Goal: Task Accomplishment & Management: Manage account settings

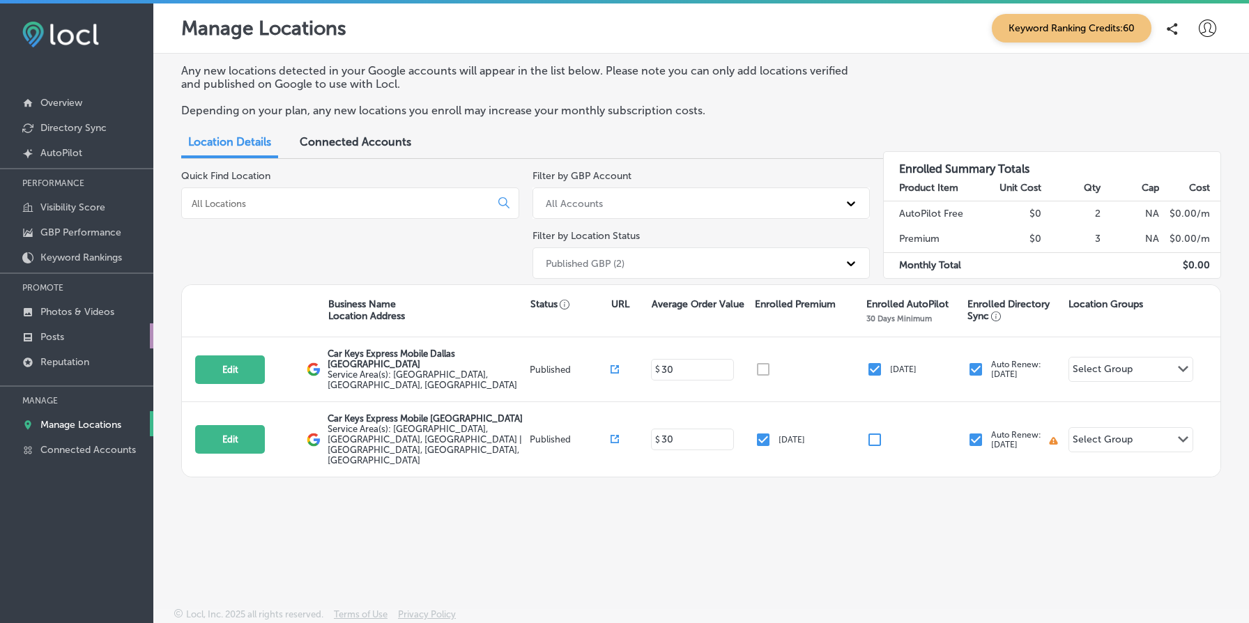
click at [62, 334] on p "Posts" at bounding box center [52, 337] width 24 height 12
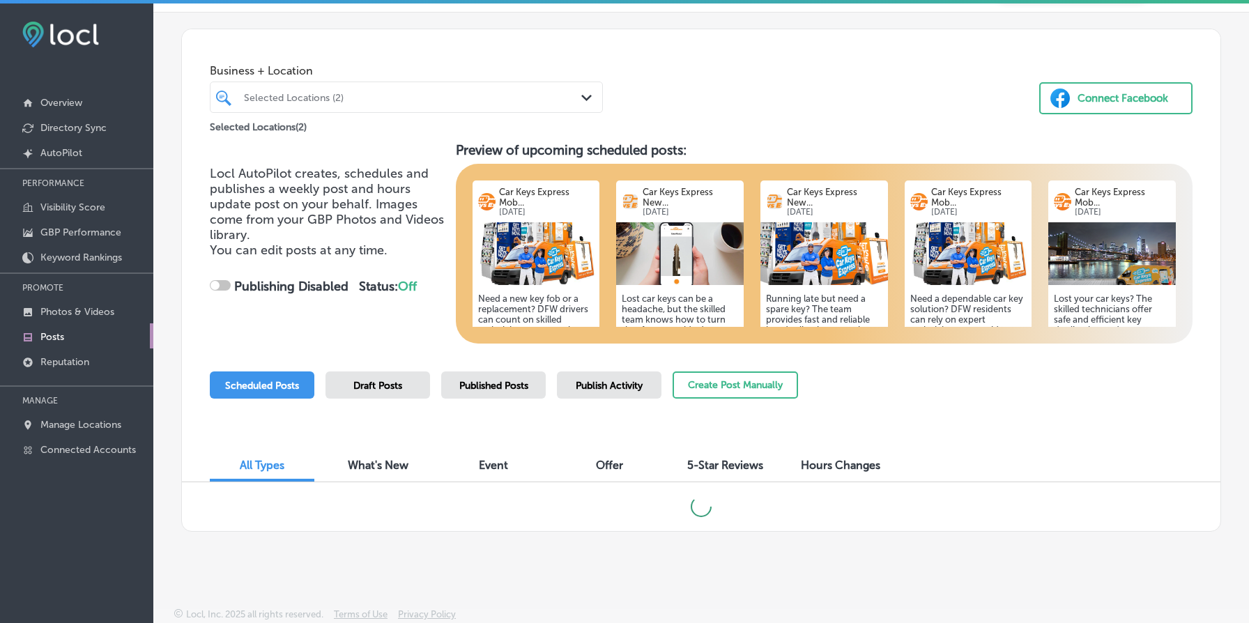
scroll to position [3, 0]
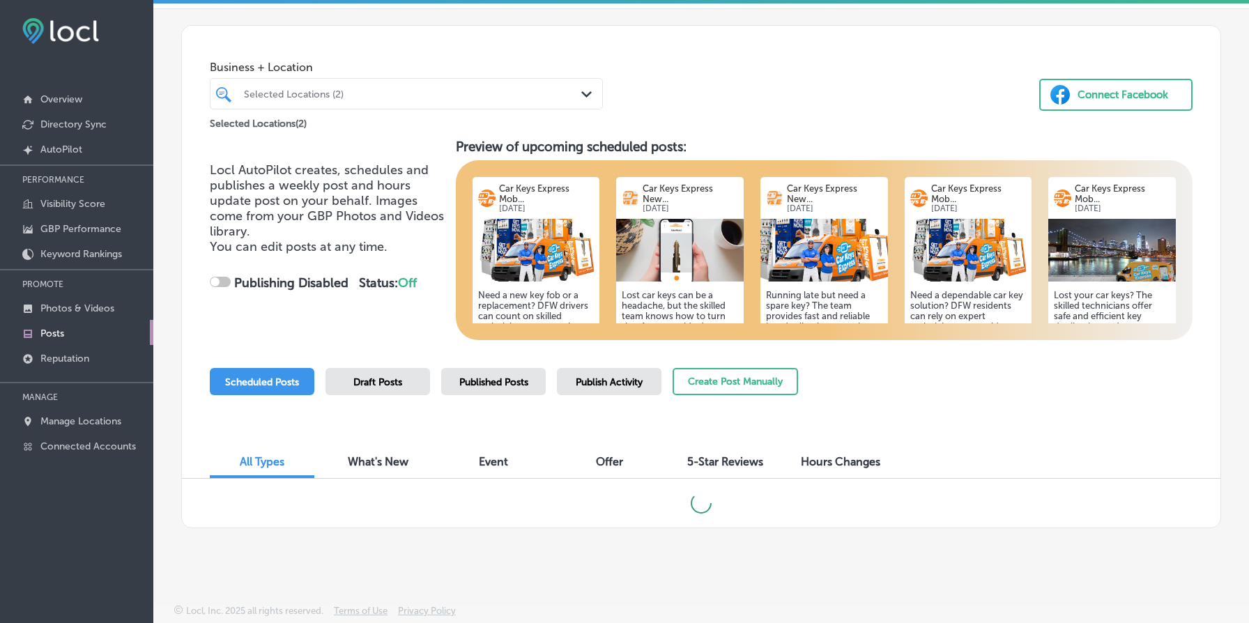
checkbox input "true"
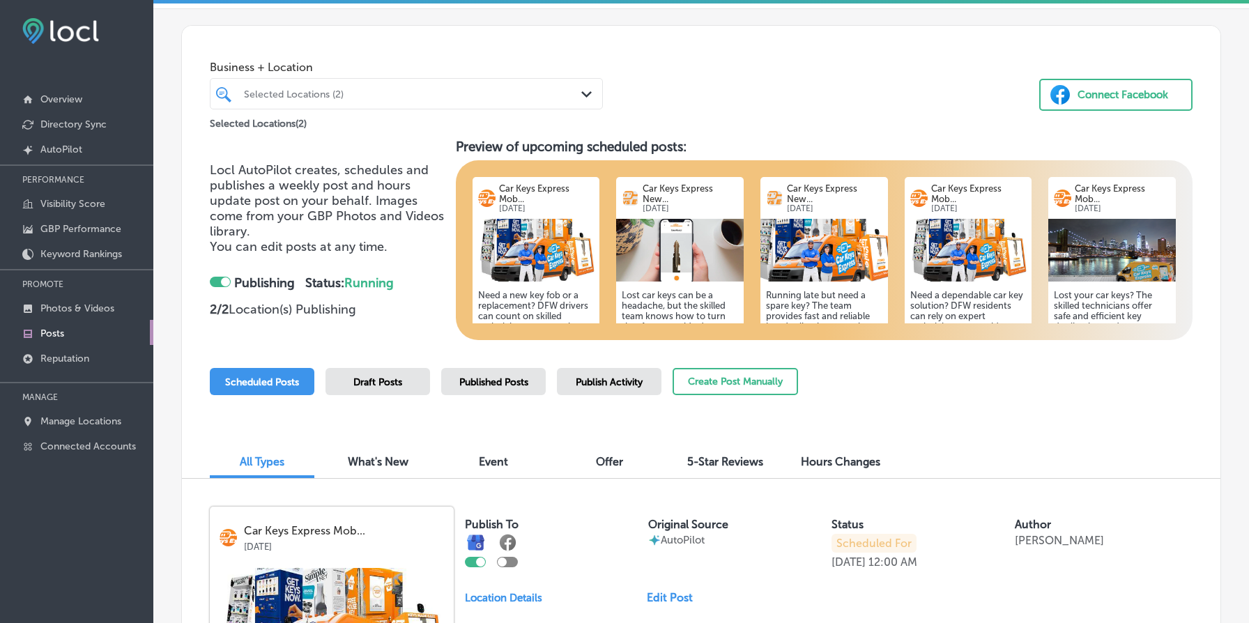
click at [537, 252] on img at bounding box center [537, 250] width 128 height 63
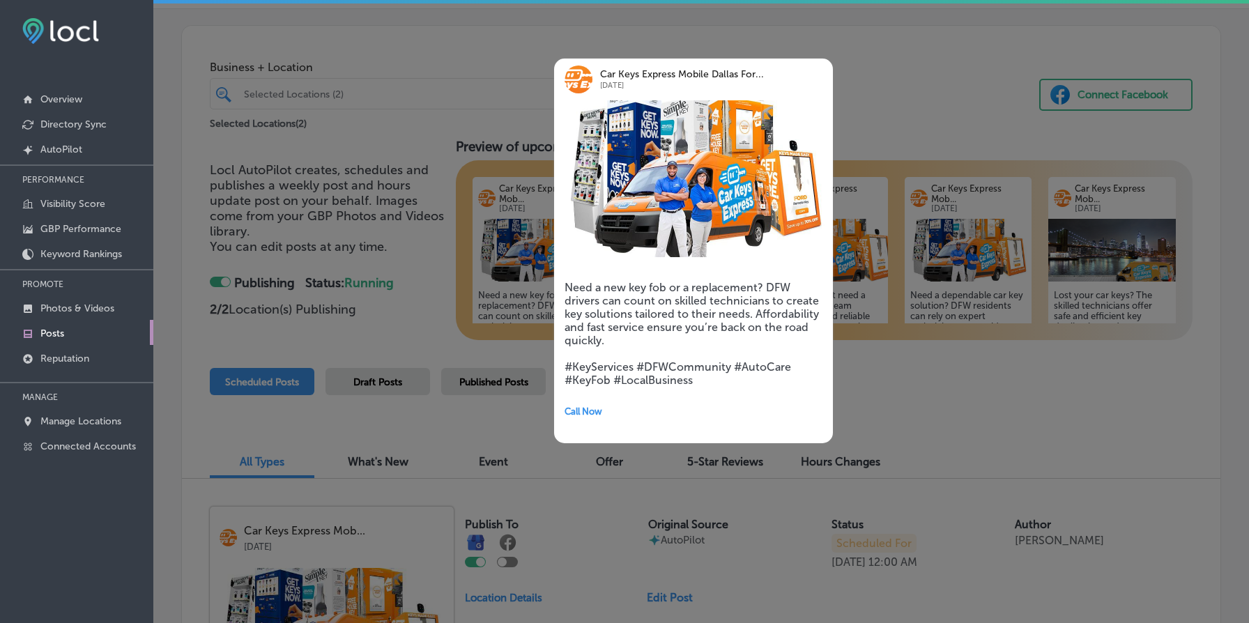
click at [480, 260] on div at bounding box center [624, 311] width 1249 height 623
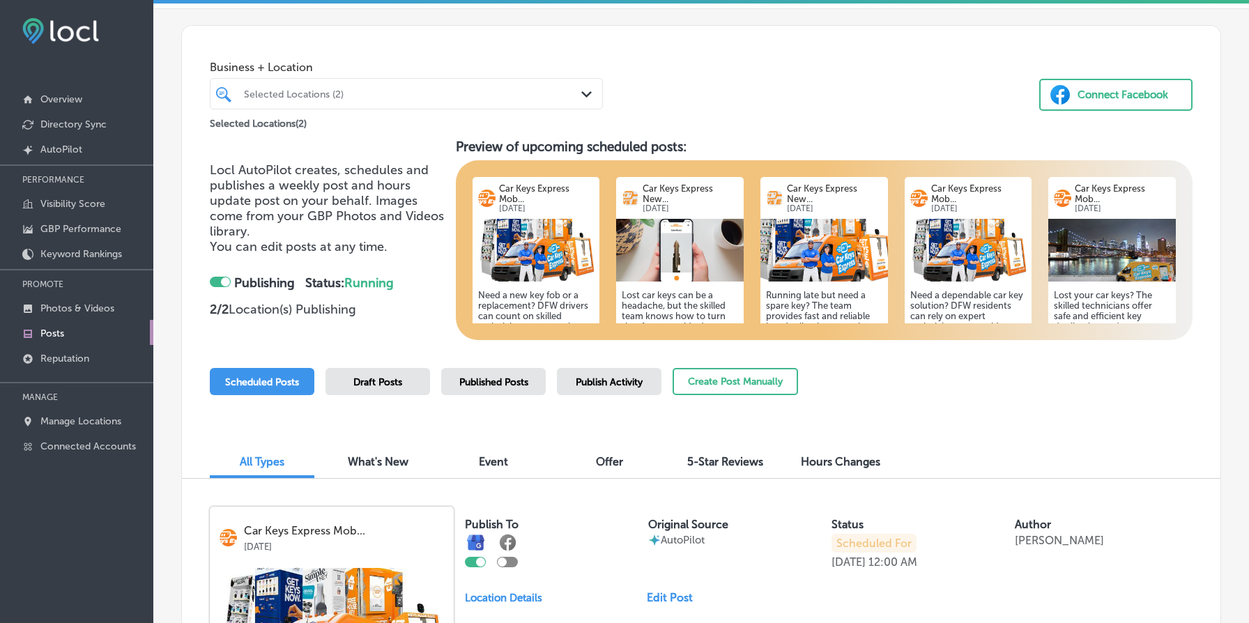
click at [693, 257] on img at bounding box center [680, 250] width 128 height 63
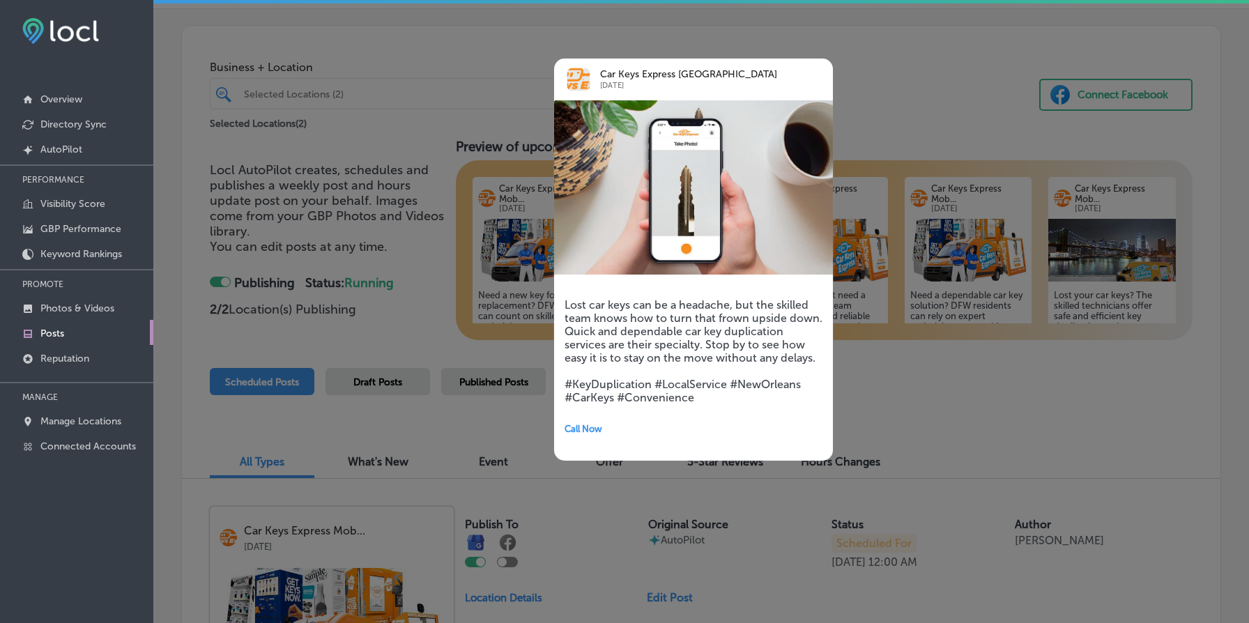
click at [489, 244] on div at bounding box center [624, 311] width 1249 height 623
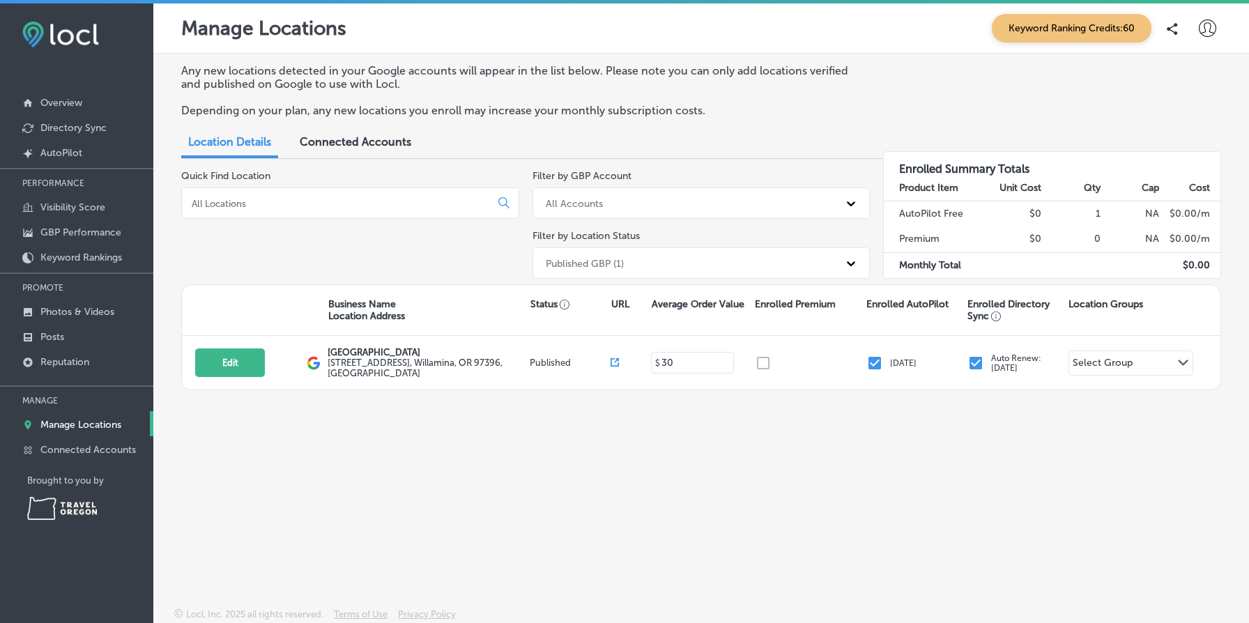
scroll to position [3, 0]
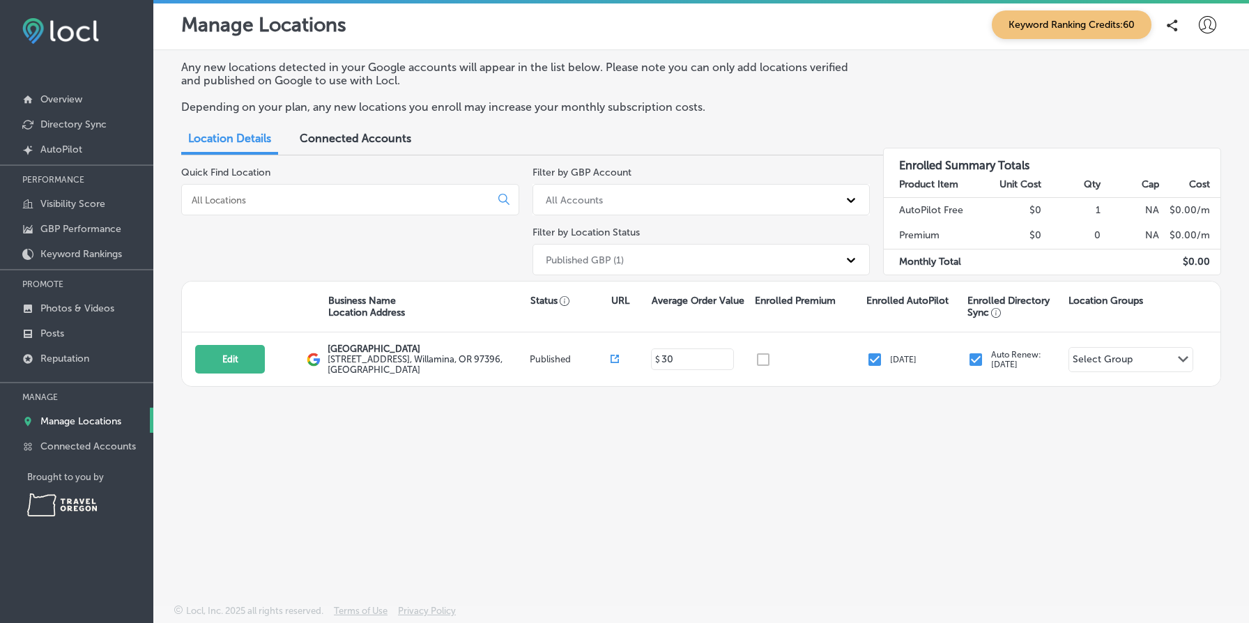
click at [1031, 130] on div "Location Details Connected Accounts" at bounding box center [701, 140] width 1040 height 31
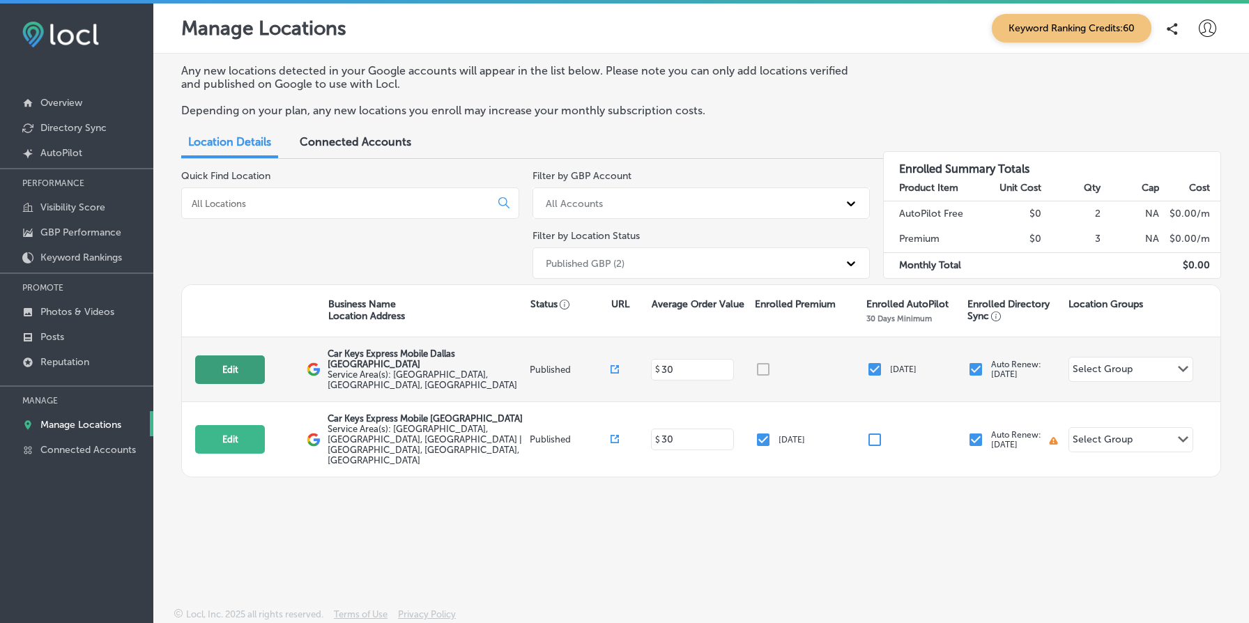
click at [230, 365] on button "Edit" at bounding box center [230, 369] width 70 height 29
select select "US"
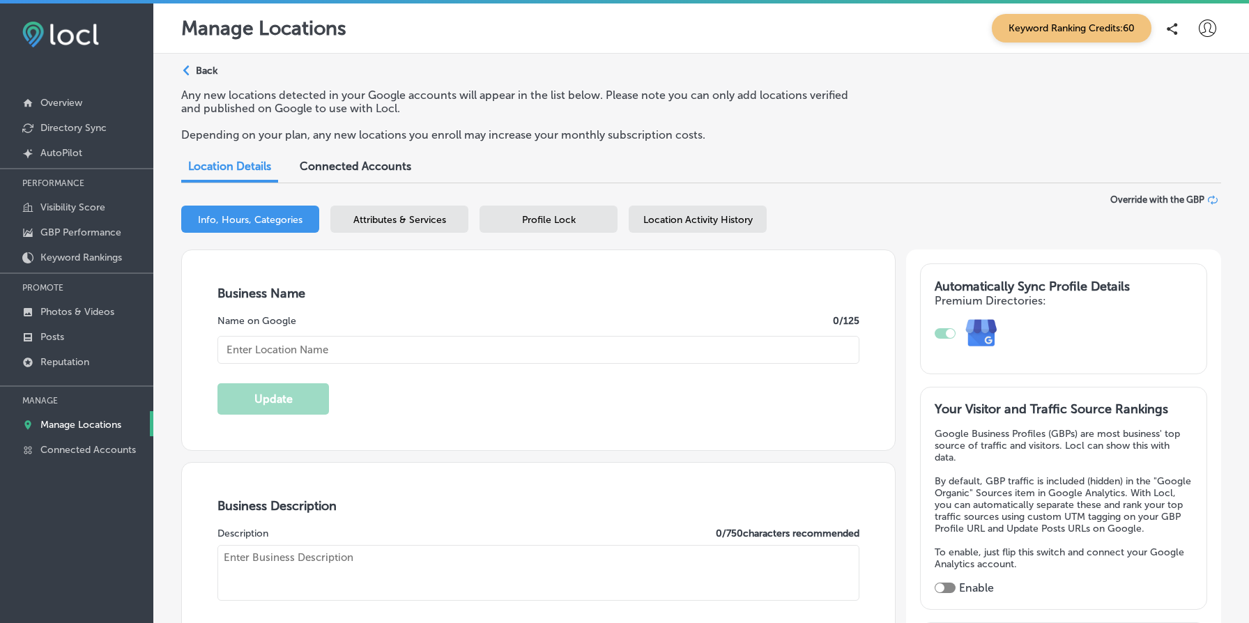
click at [736, 229] on div "Location Activity History" at bounding box center [698, 219] width 138 height 27
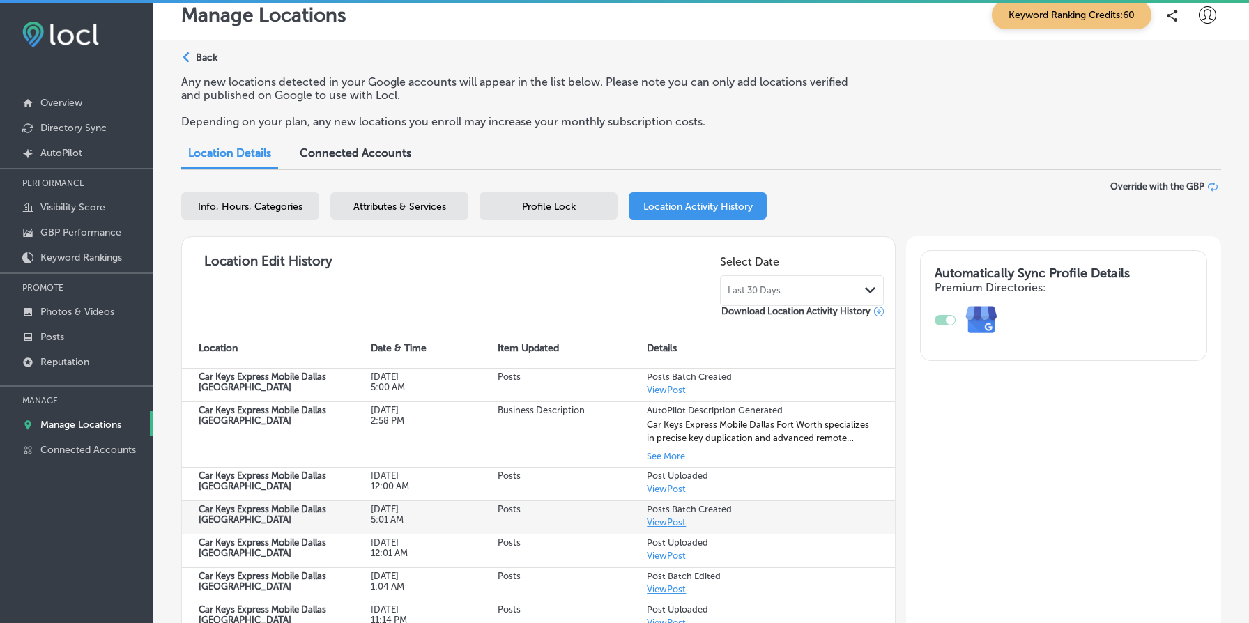
scroll to position [13, 0]
click at [974, 110] on div "Any new locations detected in your Google accounts will appear in the list belo…" at bounding box center [701, 108] width 1040 height 64
click at [98, 419] on p "Manage Locations" at bounding box center [80, 425] width 81 height 12
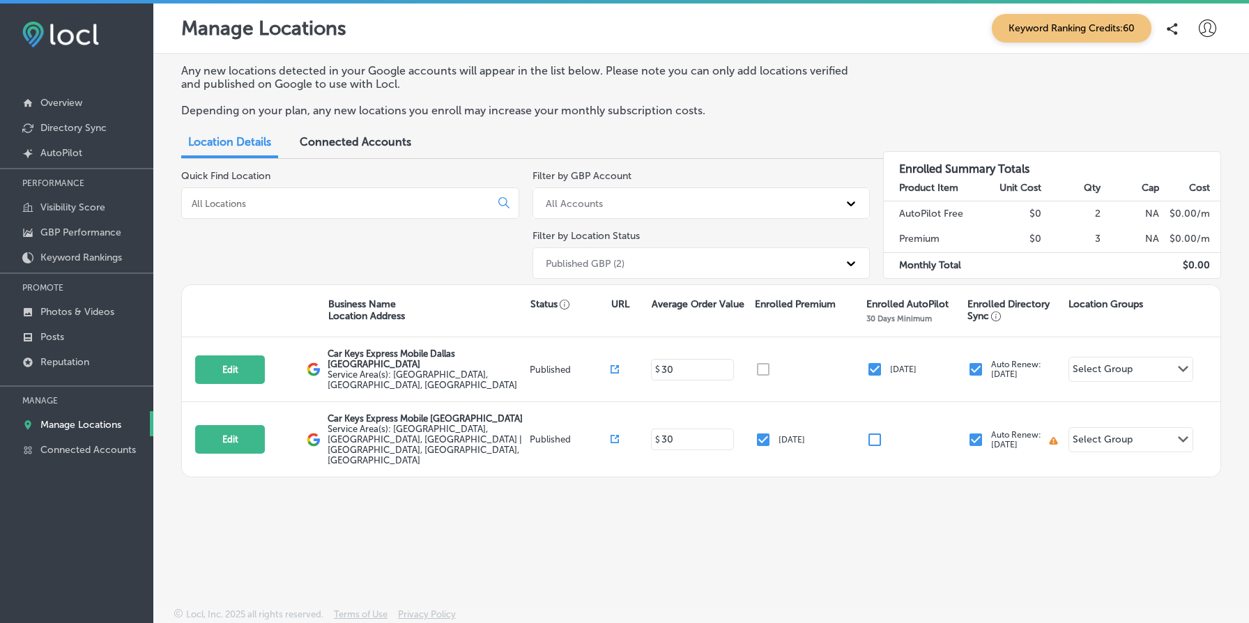
click at [1016, 273] on td at bounding box center [1012, 265] width 59 height 26
click at [1212, 30] on icon at bounding box center [1207, 28] width 17 height 17
click at [1193, 72] on p "My Account" at bounding box center [1187, 78] width 63 height 17
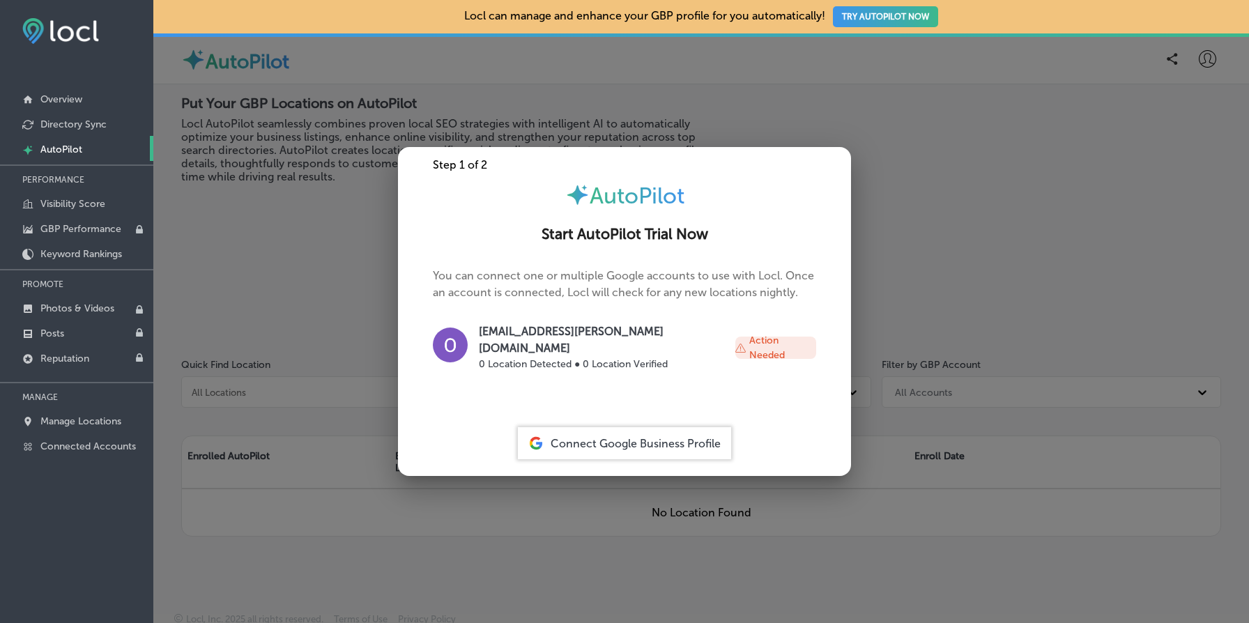
click at [222, 226] on div at bounding box center [624, 311] width 1249 height 623
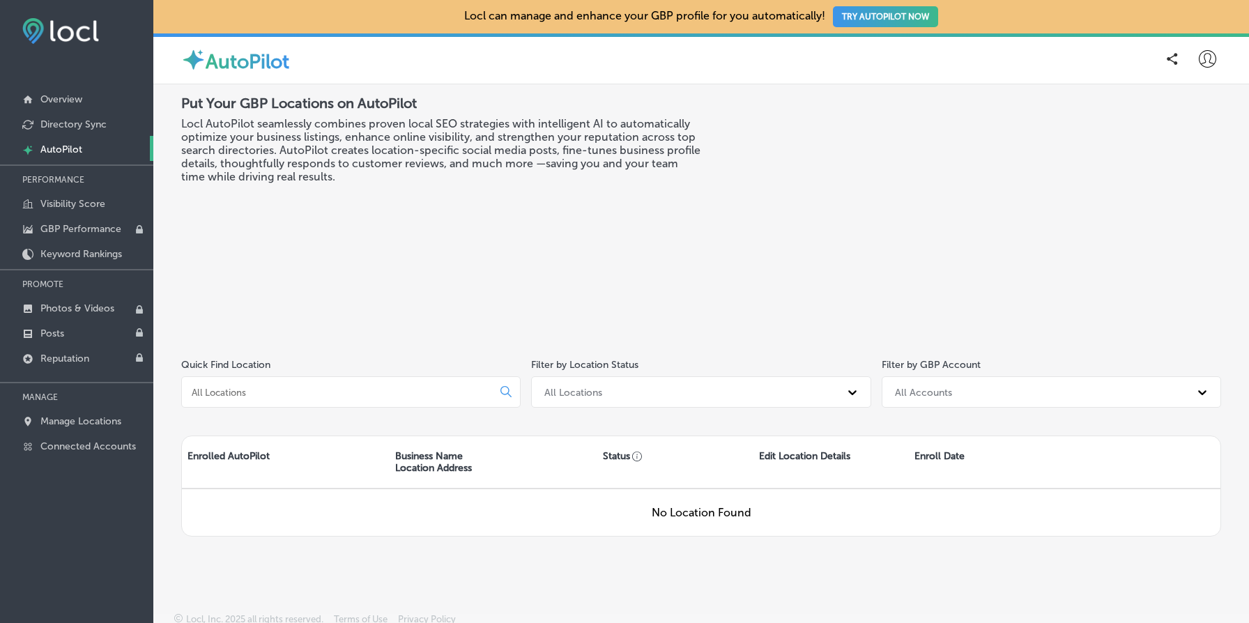
click at [1204, 52] on icon at bounding box center [1207, 58] width 17 height 17
click at [1190, 113] on p "My Account" at bounding box center [1187, 108] width 63 height 17
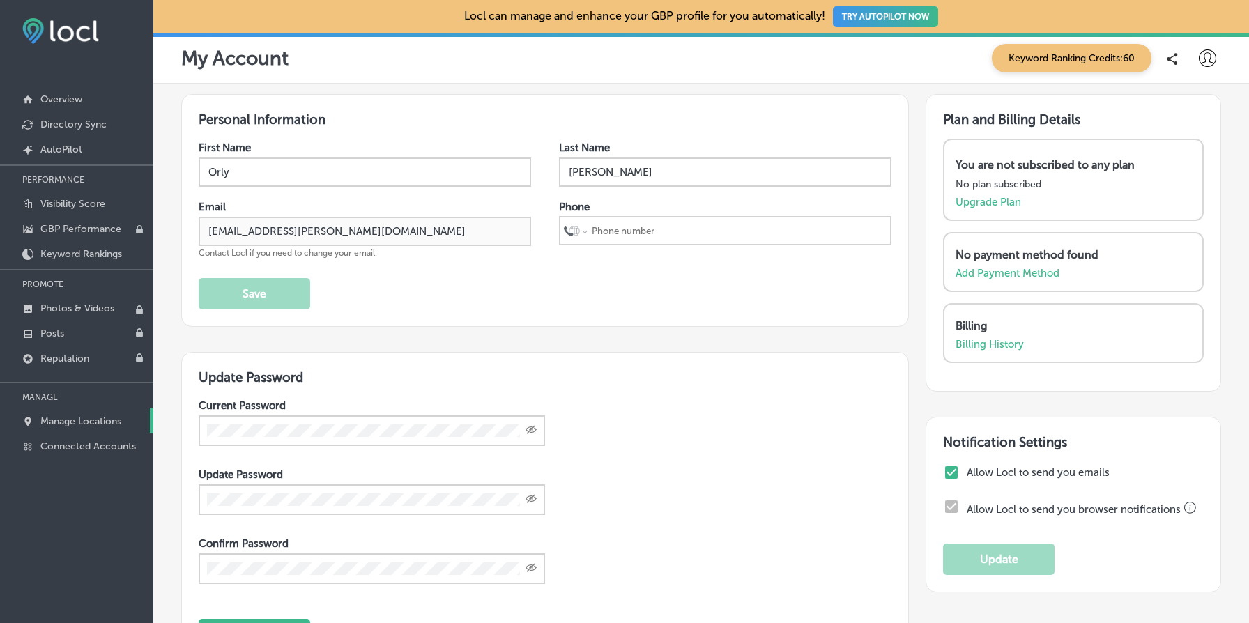
click at [89, 422] on p "Manage Locations" at bounding box center [80, 421] width 81 height 12
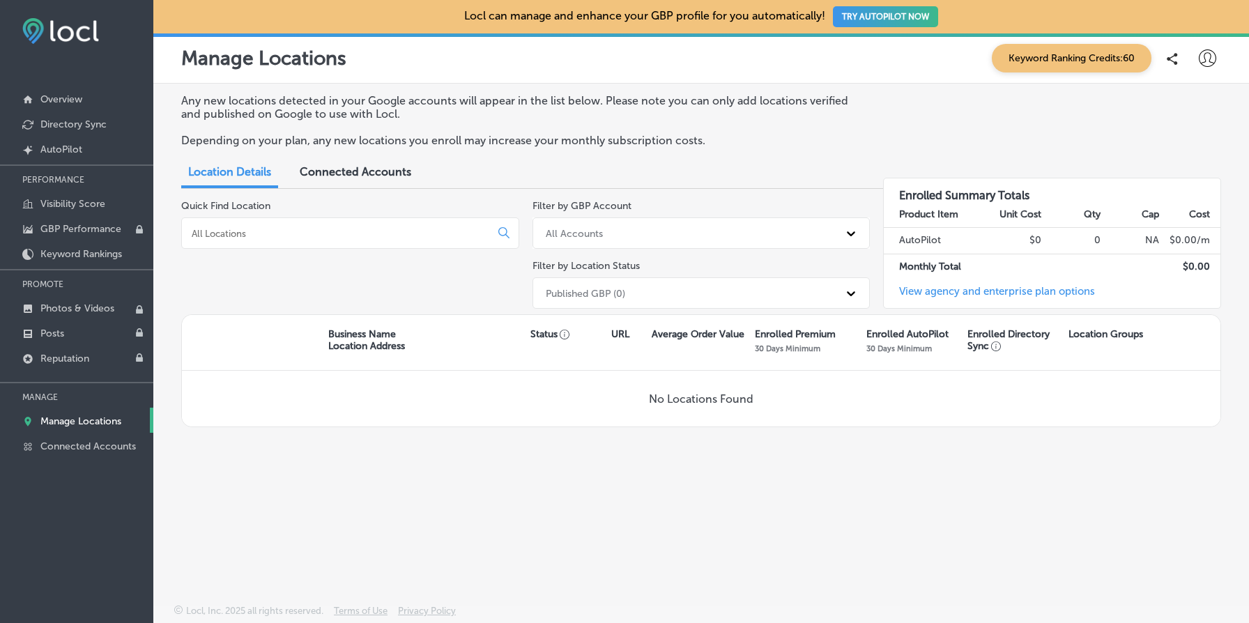
click at [841, 457] on div "Any new locations detected in your Google accounts will appear in the list belo…" at bounding box center [701, 311] width 1096 height 455
click at [960, 288] on link "View agency and enterprise plan options" at bounding box center [989, 296] width 211 height 23
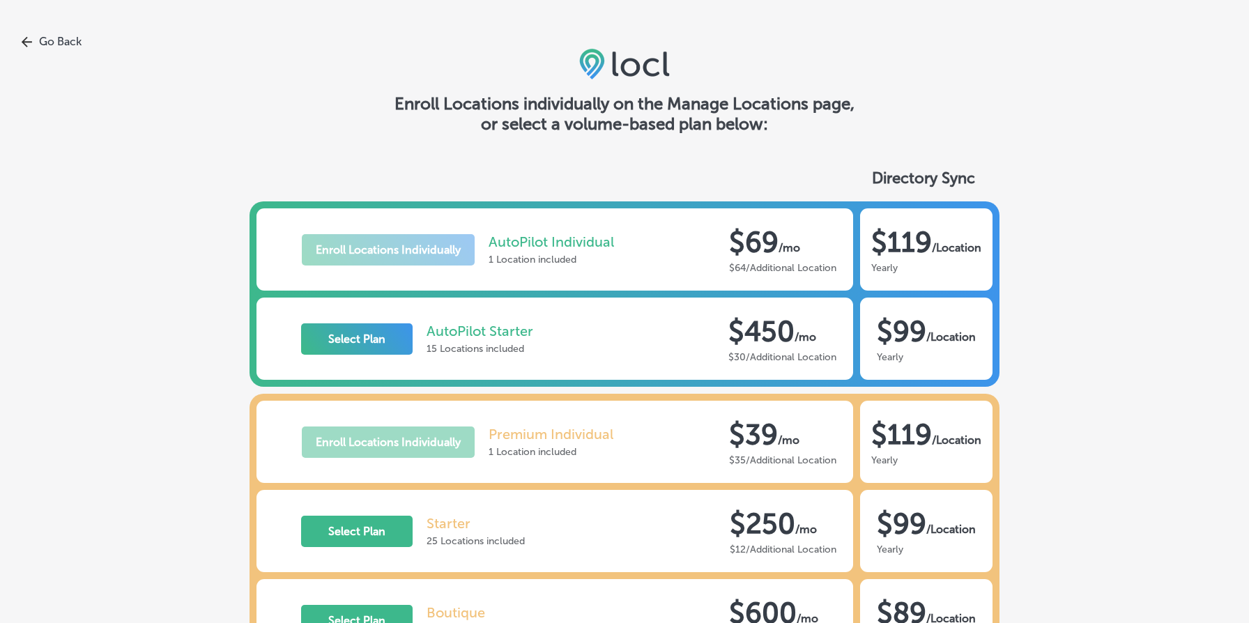
click at [57, 36] on link "Go Back" at bounding box center [624, 41] width 1249 height 13
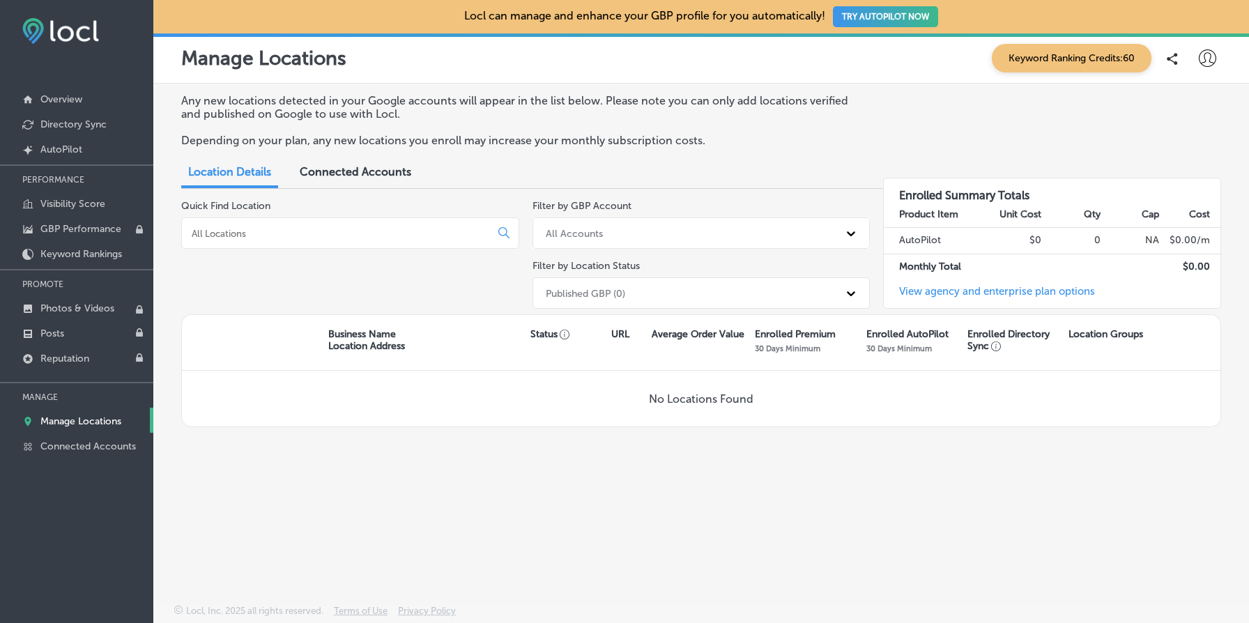
click at [358, 233] on input at bounding box center [338, 233] width 297 height 13
click at [359, 204] on div "Quick Find Location" at bounding box center [350, 257] width 338 height 114
click at [353, 229] on input at bounding box center [338, 233] width 297 height 13
click at [80, 422] on p "Manage Locations" at bounding box center [80, 421] width 81 height 12
click at [911, 212] on strong "Product Item" at bounding box center [928, 214] width 59 height 12
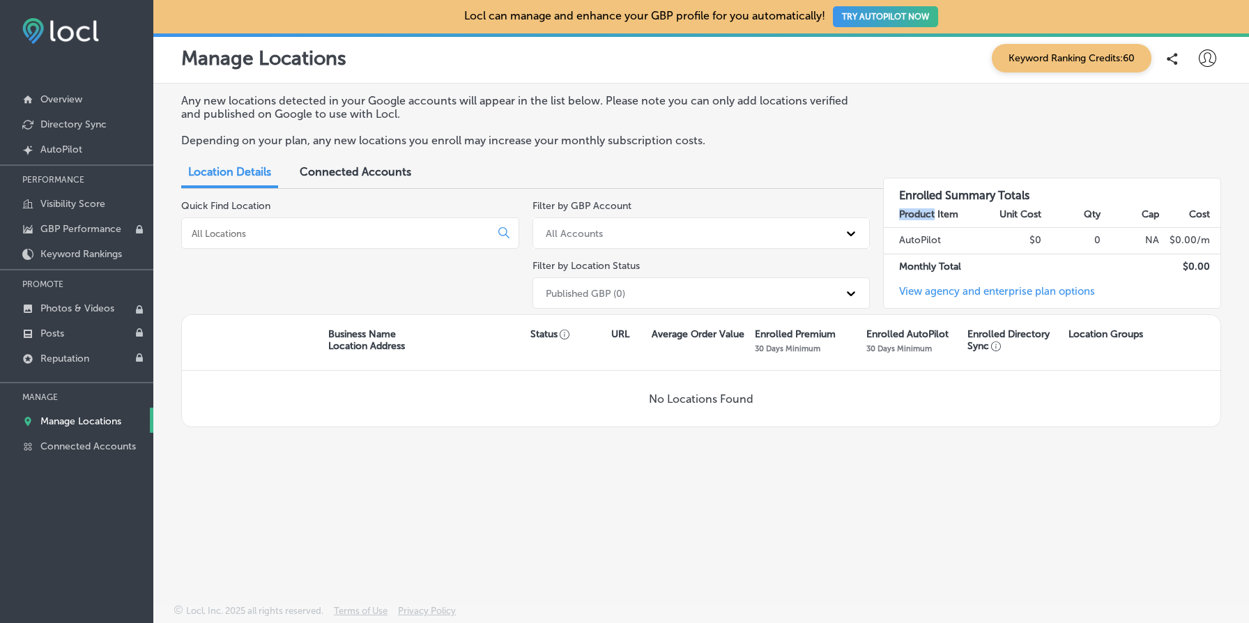
click at [911, 212] on strong "Product Item" at bounding box center [928, 214] width 59 height 12
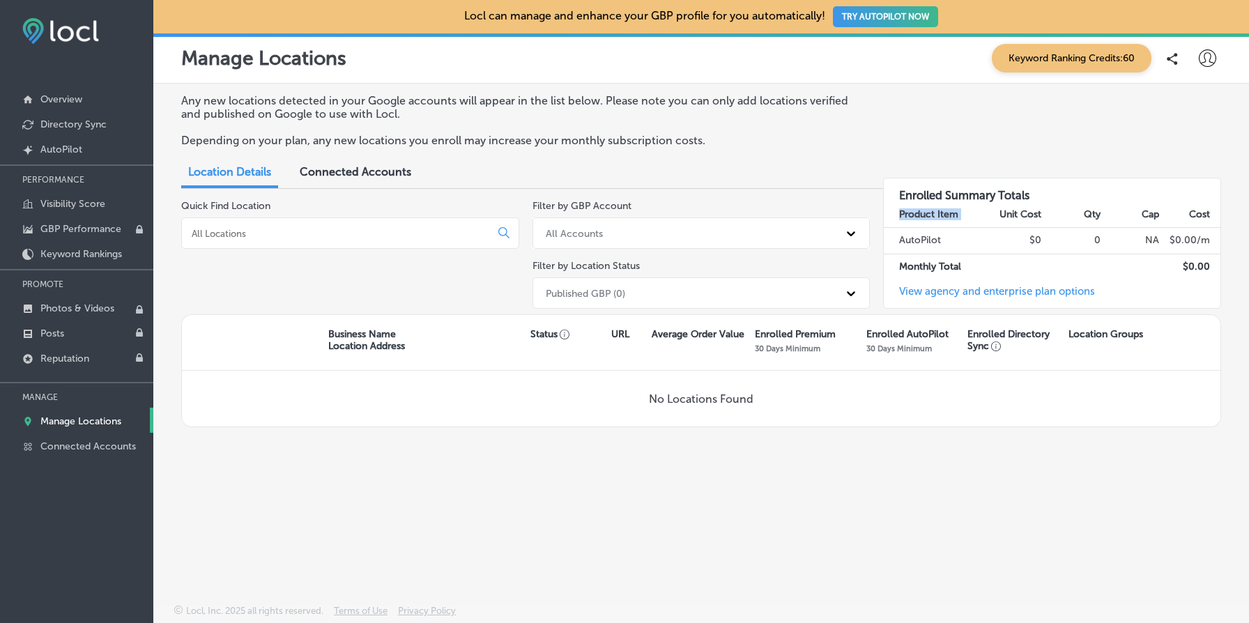
click at [911, 212] on strong "Product Item" at bounding box center [928, 214] width 59 height 12
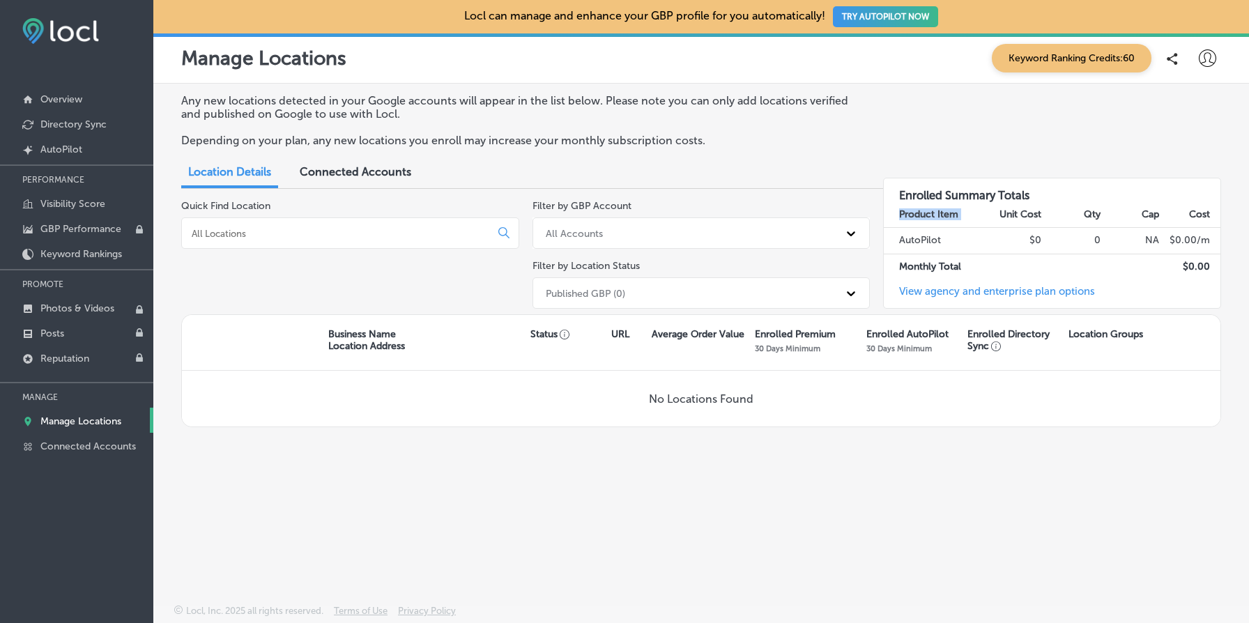
click at [911, 212] on strong "Product Item" at bounding box center [928, 214] width 59 height 12
click at [947, 214] on strong "Product Item" at bounding box center [928, 214] width 59 height 12
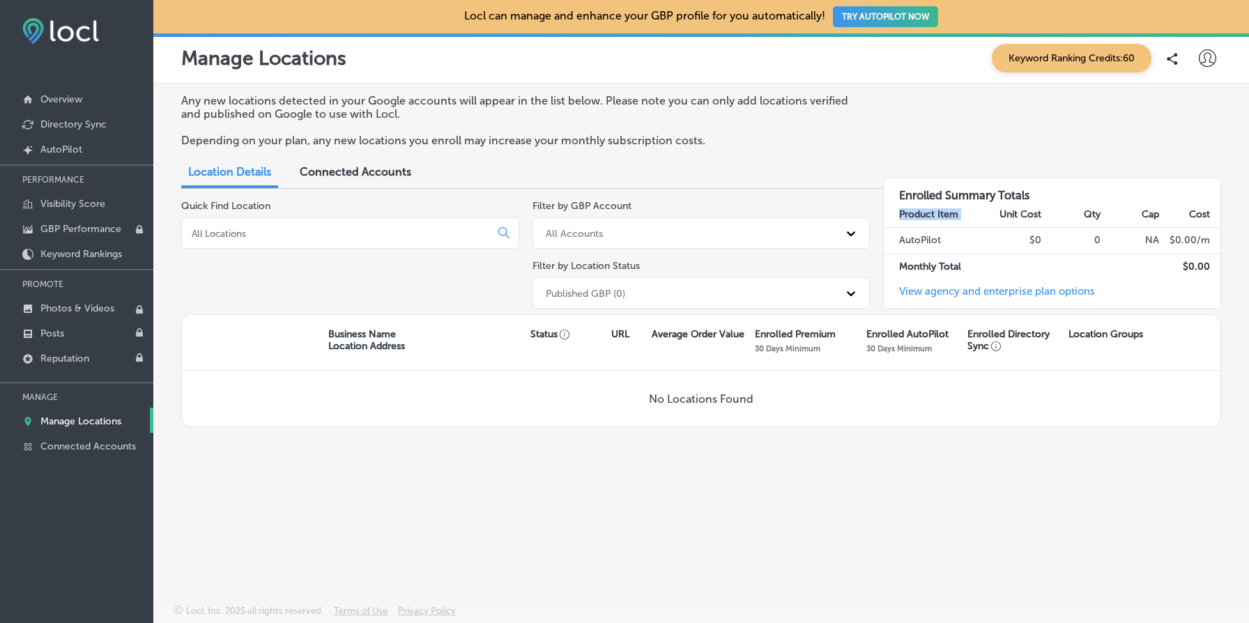
click at [947, 214] on strong "Product Item" at bounding box center [928, 214] width 59 height 12
click at [969, 215] on th "Product Item" at bounding box center [933, 215] width 99 height 26
click at [919, 215] on strong "Product Item" at bounding box center [928, 214] width 59 height 12
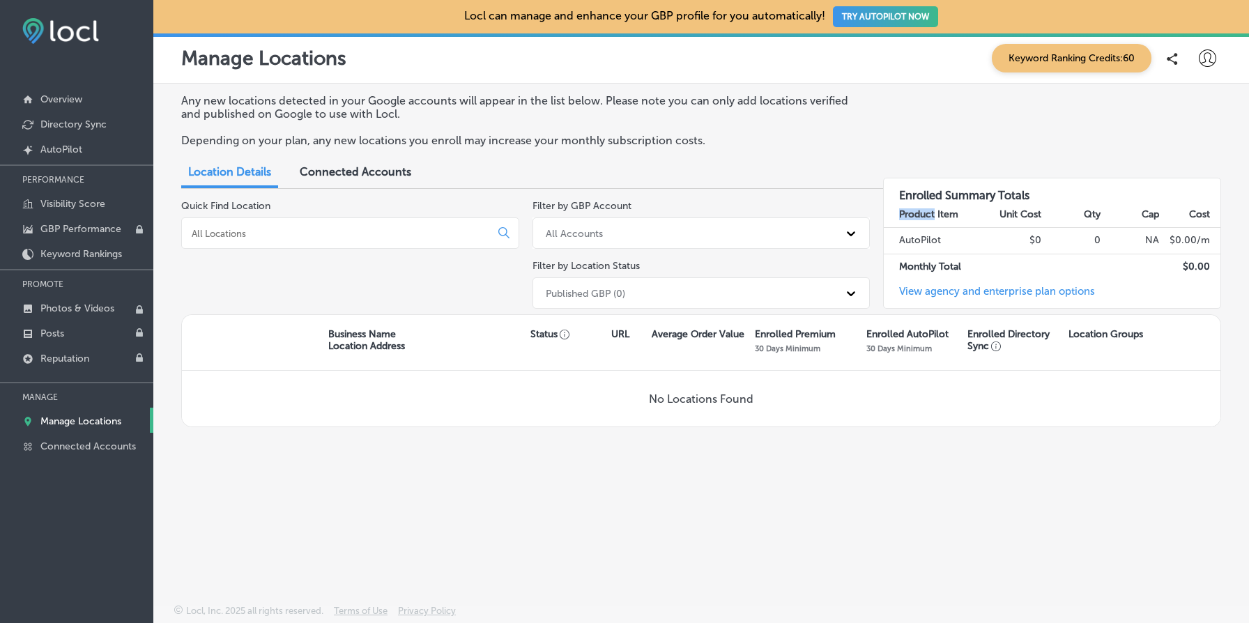
click at [919, 215] on strong "Product Item" at bounding box center [928, 214] width 59 height 12
click at [935, 216] on strong "Product Item" at bounding box center [928, 214] width 59 height 12
click at [907, 210] on strong "Product Item" at bounding box center [928, 214] width 59 height 12
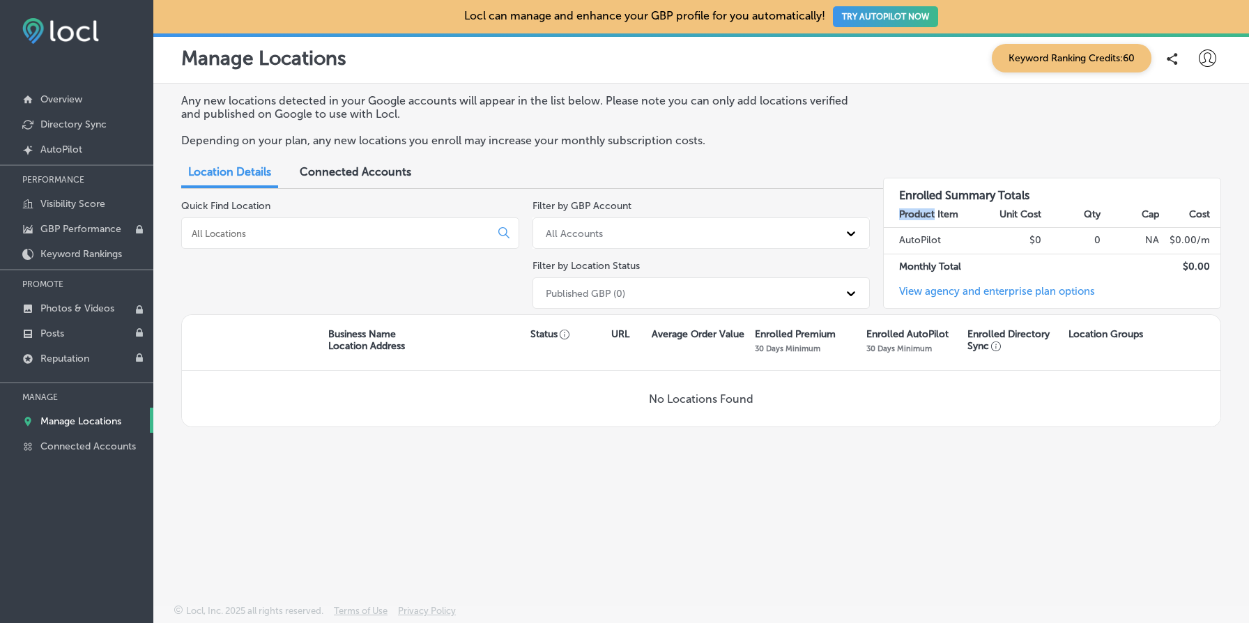
click at [907, 210] on strong "Product Item" at bounding box center [928, 214] width 59 height 12
click at [934, 211] on strong "Product Item" at bounding box center [928, 214] width 59 height 12
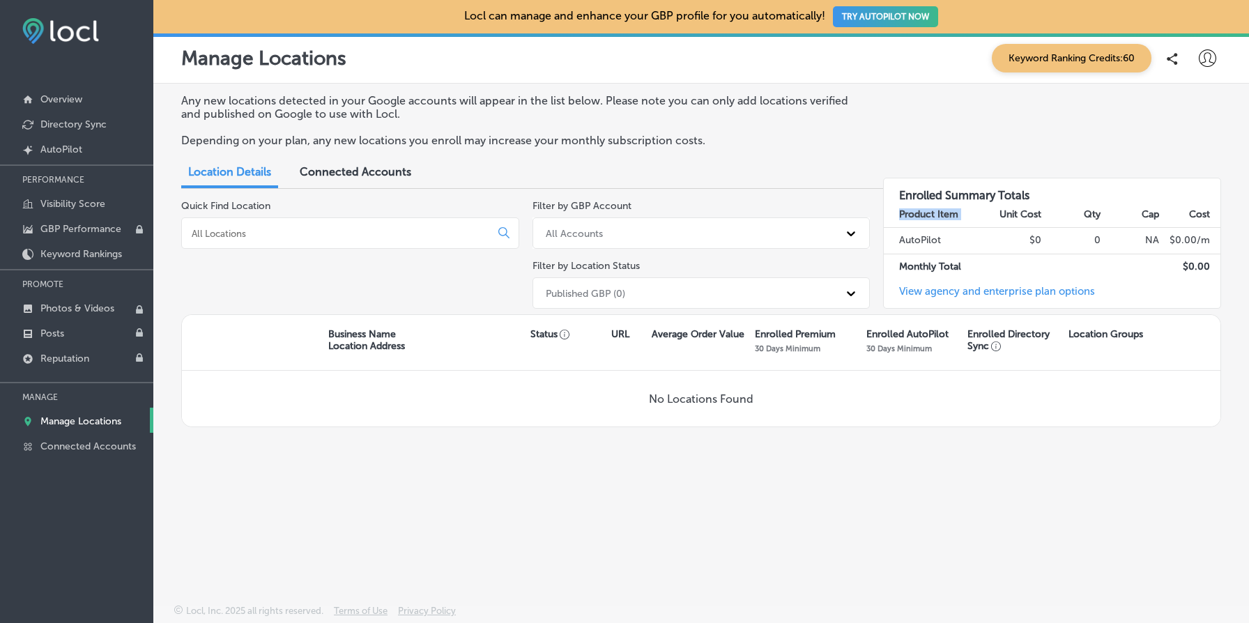
click at [905, 210] on strong "Product Item" at bounding box center [928, 214] width 59 height 12
click at [935, 210] on strong "Product Item" at bounding box center [928, 214] width 59 height 12
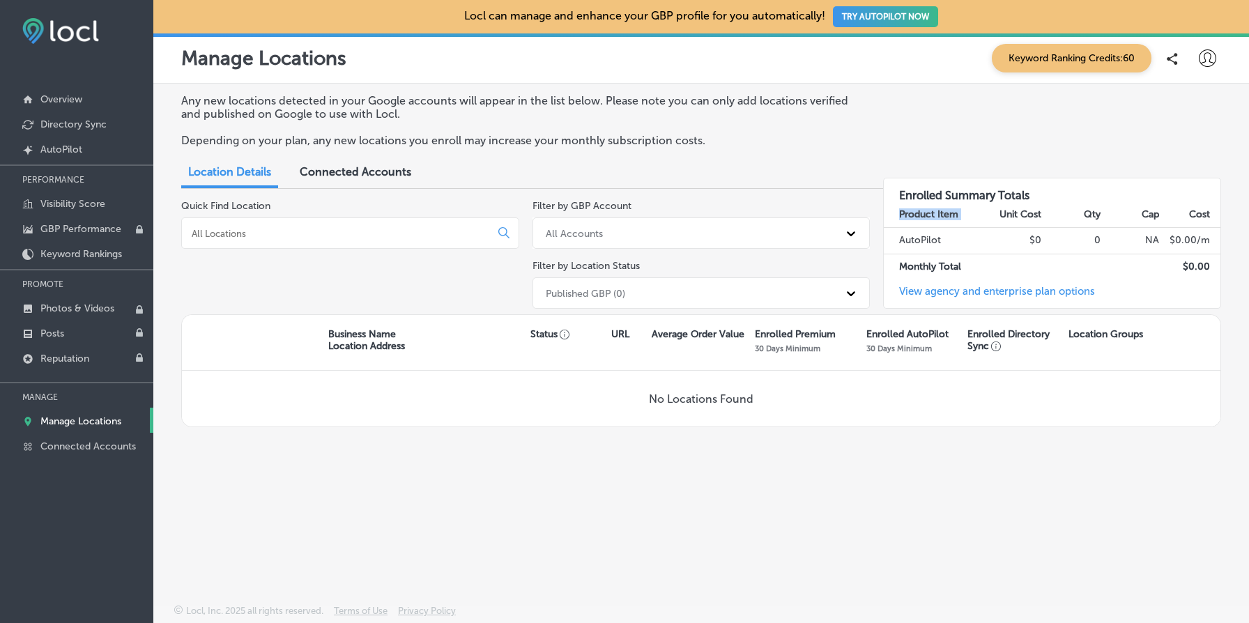
click at [935, 210] on strong "Product Item" at bounding box center [928, 214] width 59 height 12
click at [922, 211] on strong "Product Item" at bounding box center [928, 214] width 59 height 12
click at [937, 211] on strong "Product Item" at bounding box center [928, 214] width 59 height 12
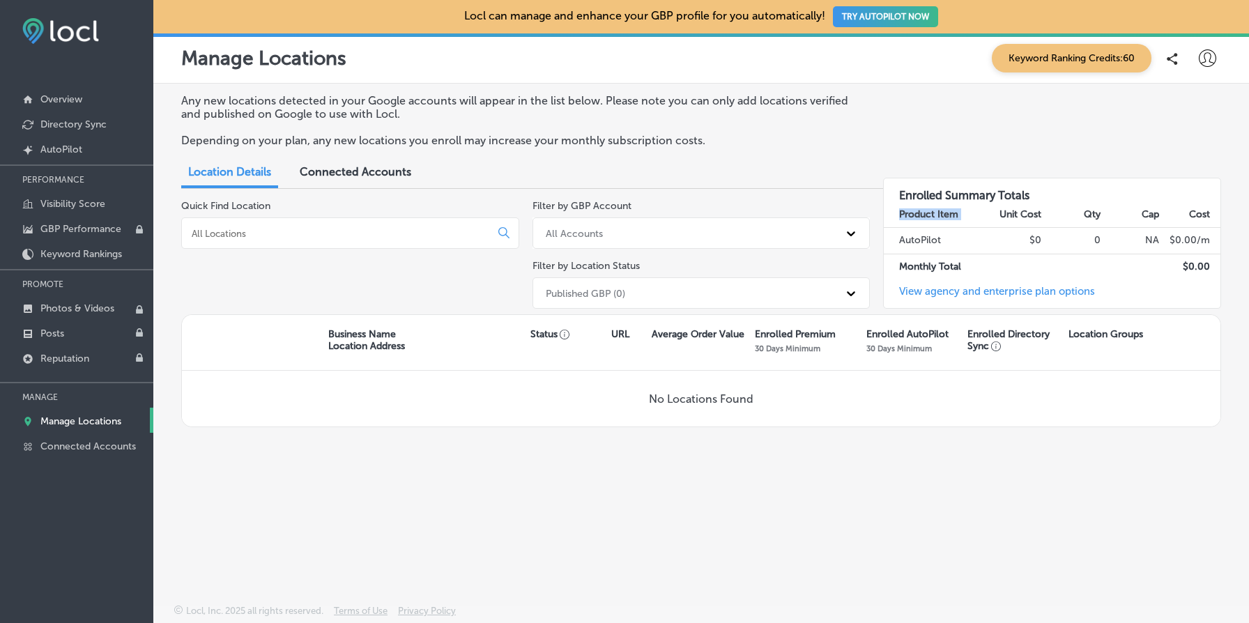
click at [937, 211] on strong "Product Item" at bounding box center [928, 214] width 59 height 12
click at [935, 212] on strong "Product Item" at bounding box center [928, 214] width 59 height 12
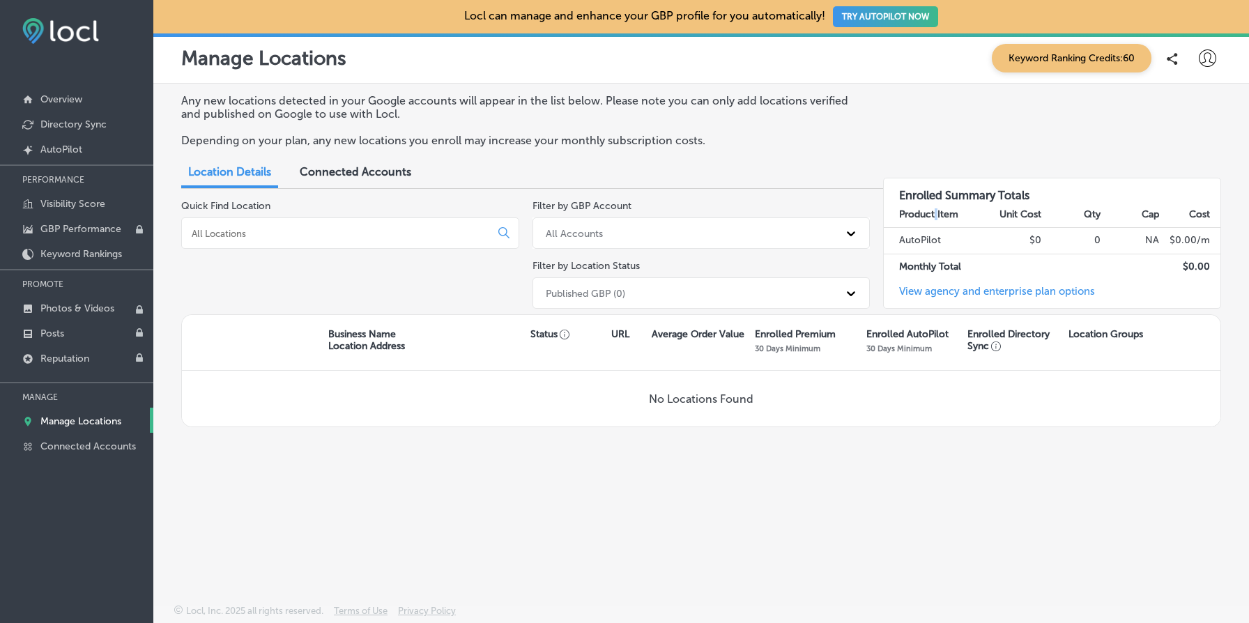
click at [935, 212] on strong "Product Item" at bounding box center [928, 214] width 59 height 12
click at [921, 213] on strong "Product Item" at bounding box center [928, 214] width 59 height 12
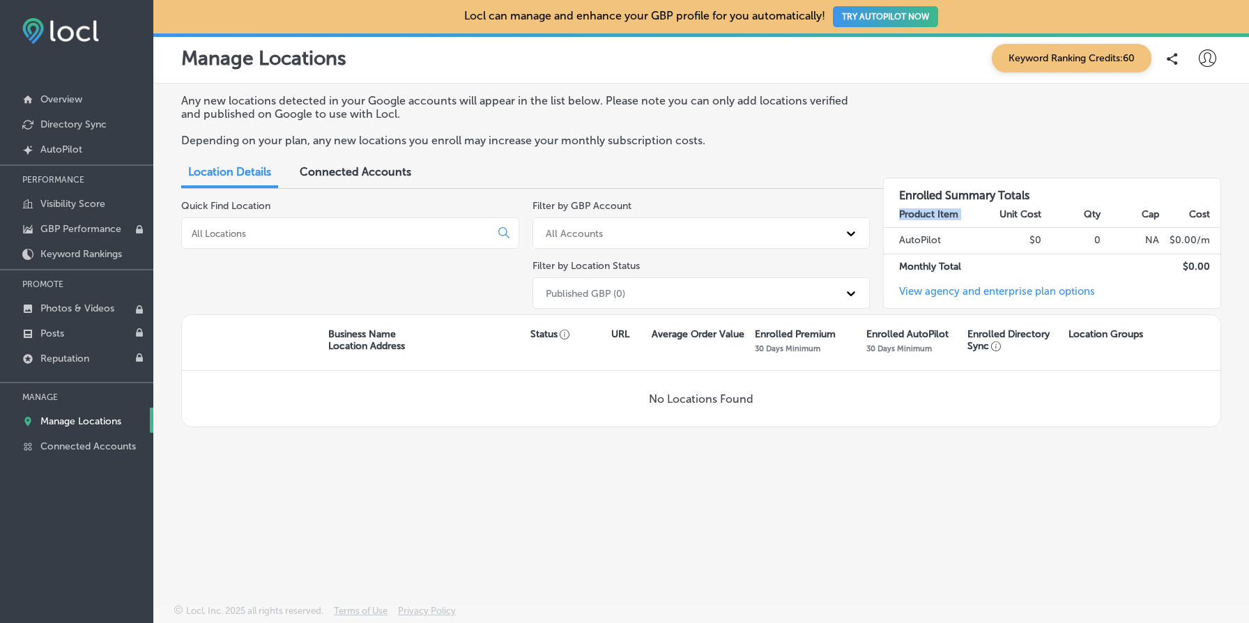
click at [935, 213] on strong "Product Item" at bounding box center [928, 214] width 59 height 12
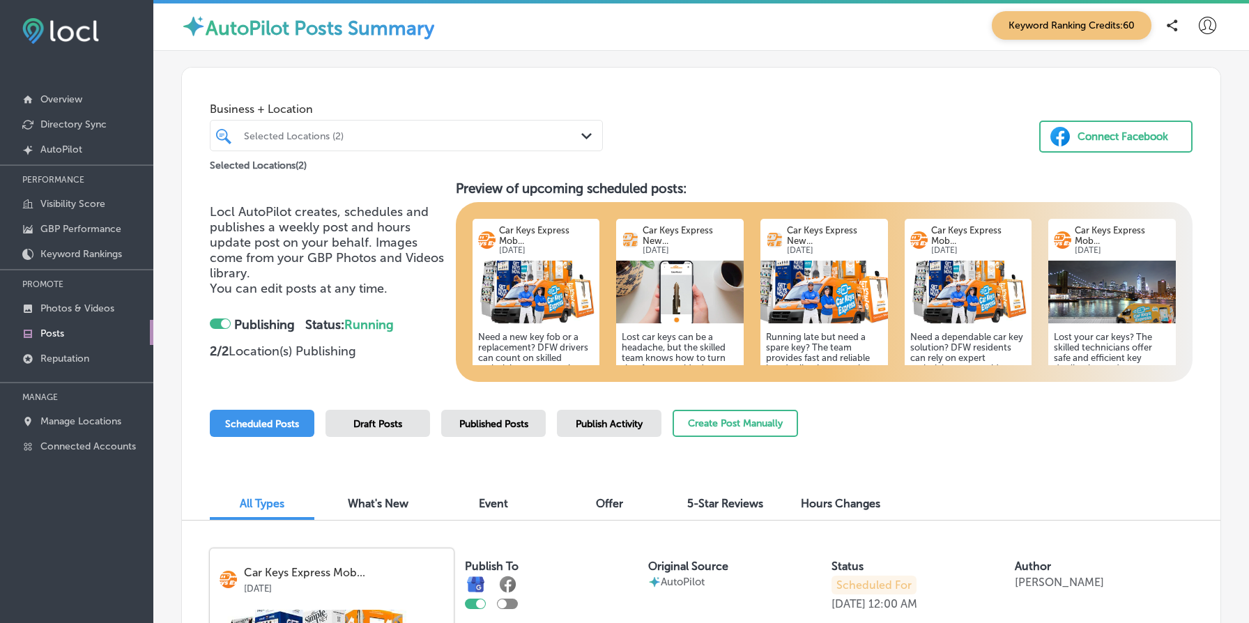
scroll to position [42, 0]
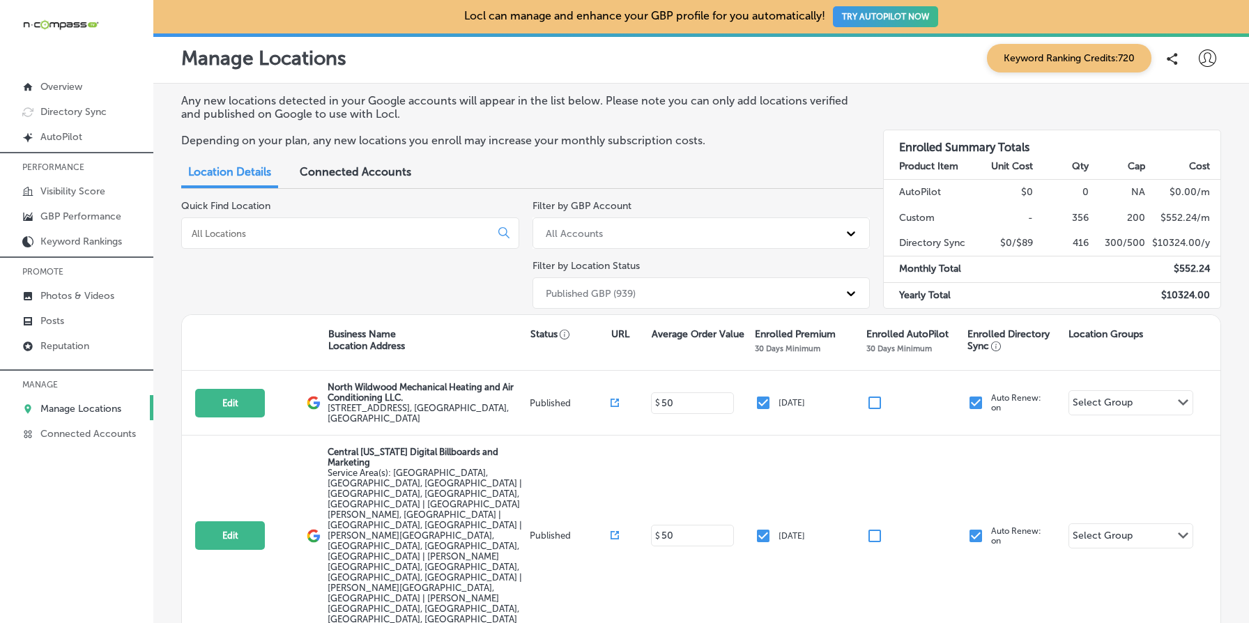
click at [509, 123] on div "Any new locations detected in your Google accounts will appear in the list belo…" at bounding box center [701, 126] width 1040 height 64
click at [452, 276] on div "Quick Find Location" at bounding box center [350, 257] width 338 height 114
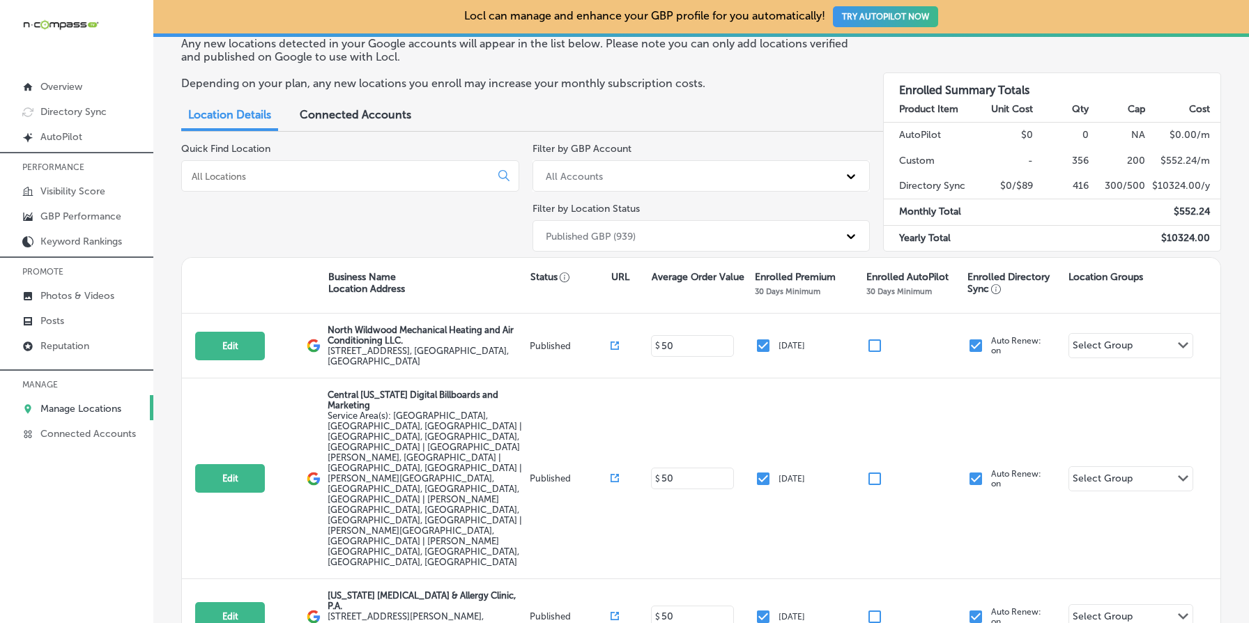
scroll to position [52, 0]
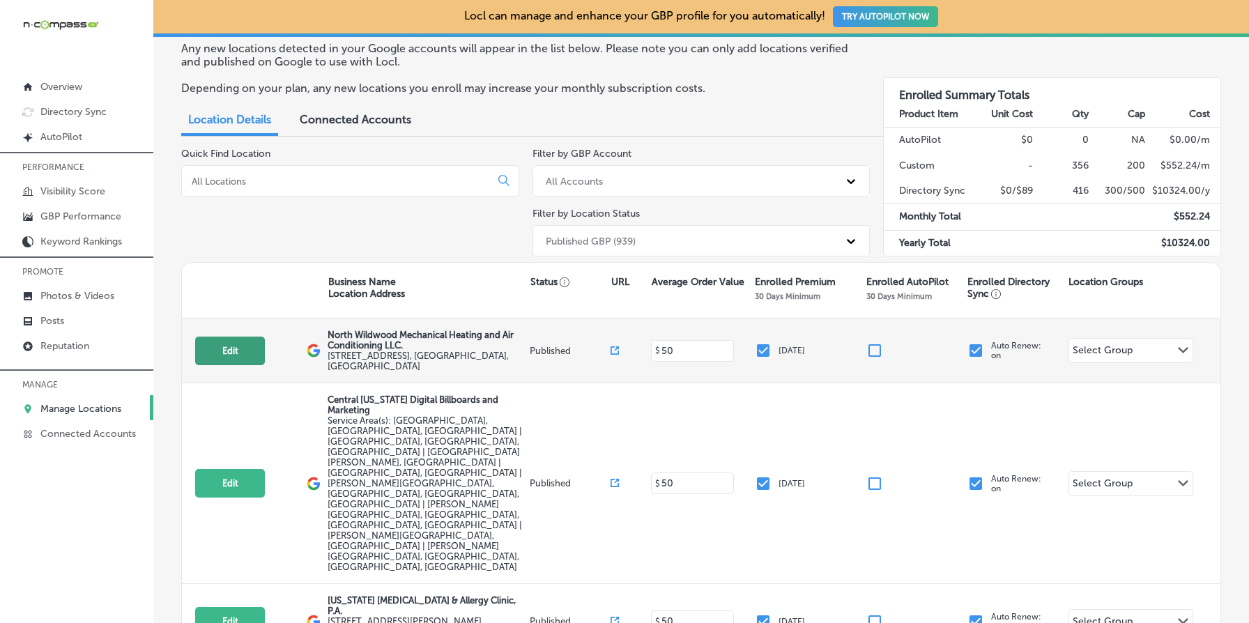
click at [250, 345] on button "Edit" at bounding box center [230, 351] width 70 height 29
select select "US"
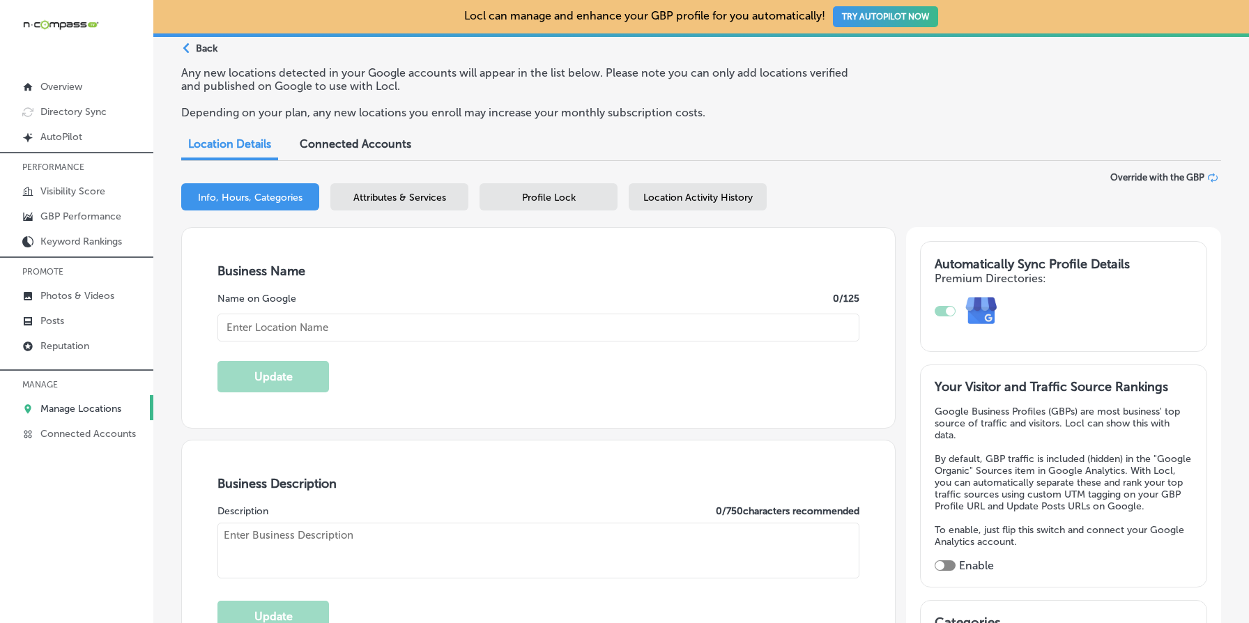
type input "North Wildwood Mechanical Heating and Air Conditioning LLC."
checkbox input "true"
type textarea "North Wildwood Mechanical Heating and Air Conditioning LLC is a family-owned HV…"
type input "351 Ranger Road"
type input "Unit 3"
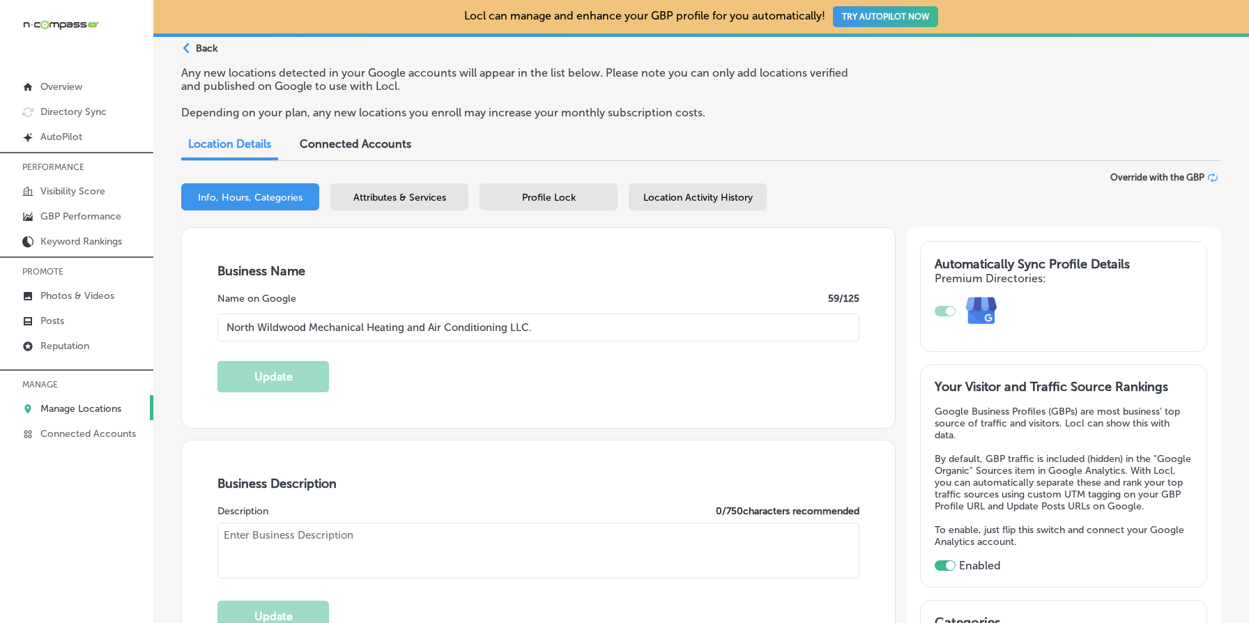
type input "Rio Grande"
type input "08242"
type input "US"
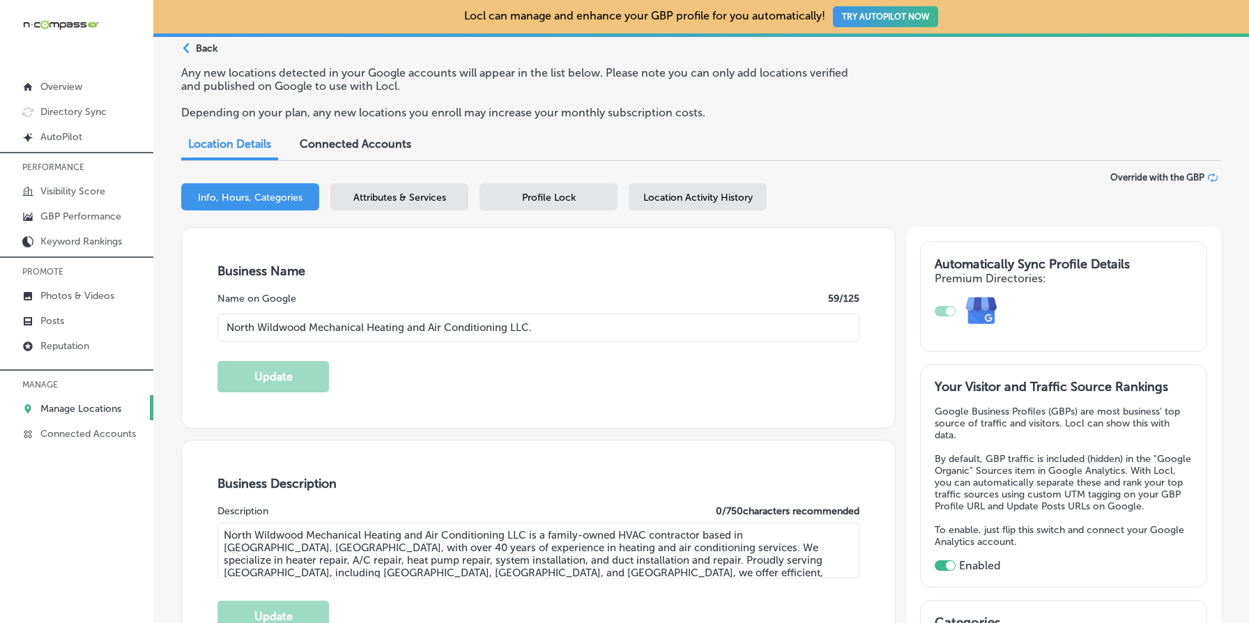
type input "http://www.nwwmechanical.com/"
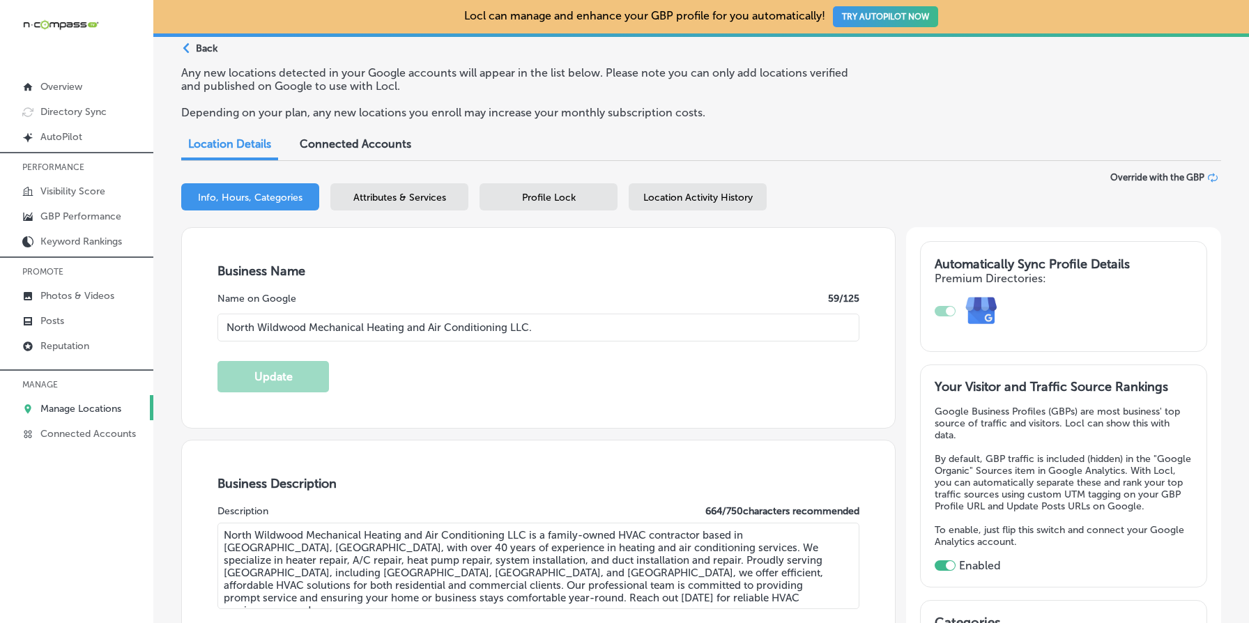
type input "+1 609 305 4259"
click at [724, 200] on span "Location Activity History" at bounding box center [697, 198] width 109 height 12
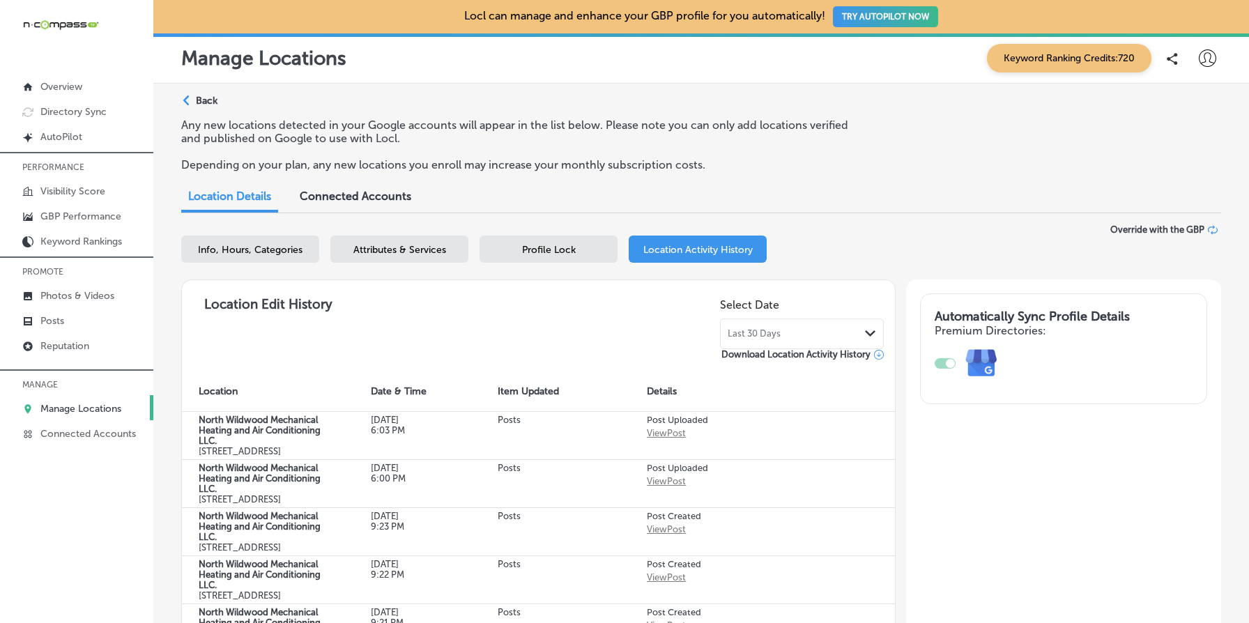
click at [217, 95] on p "Back" at bounding box center [207, 101] width 22 height 12
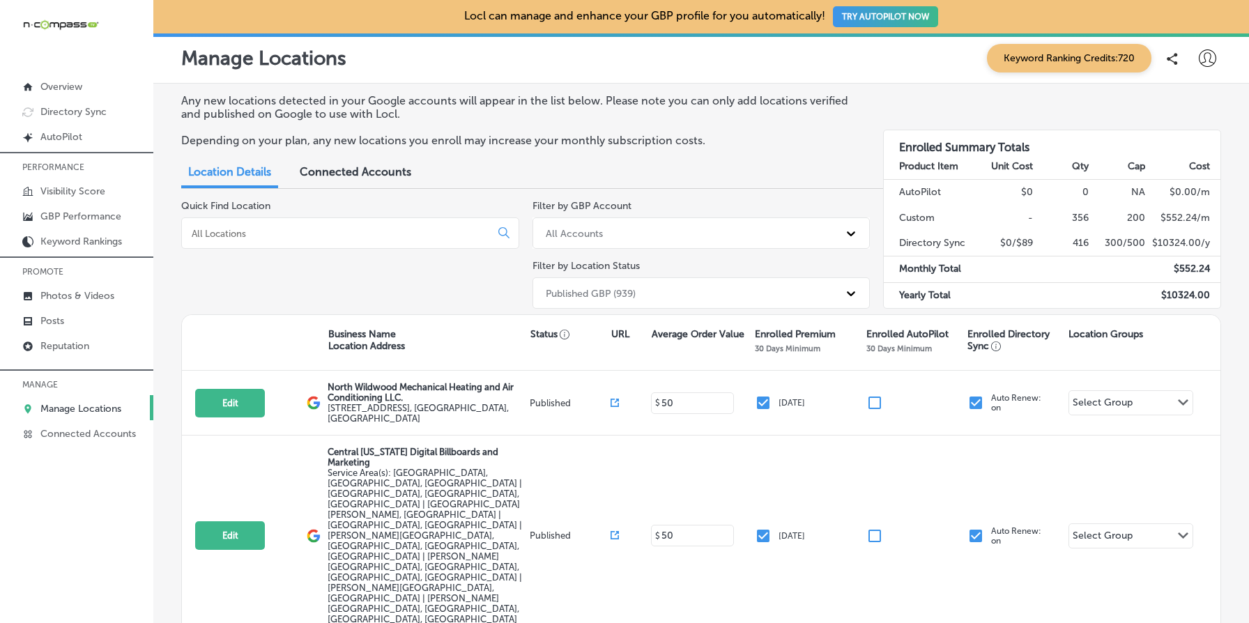
click at [505, 139] on p "Depending on your plan, any new locations you enroll may increase your monthly …" at bounding box center [519, 140] width 676 height 13
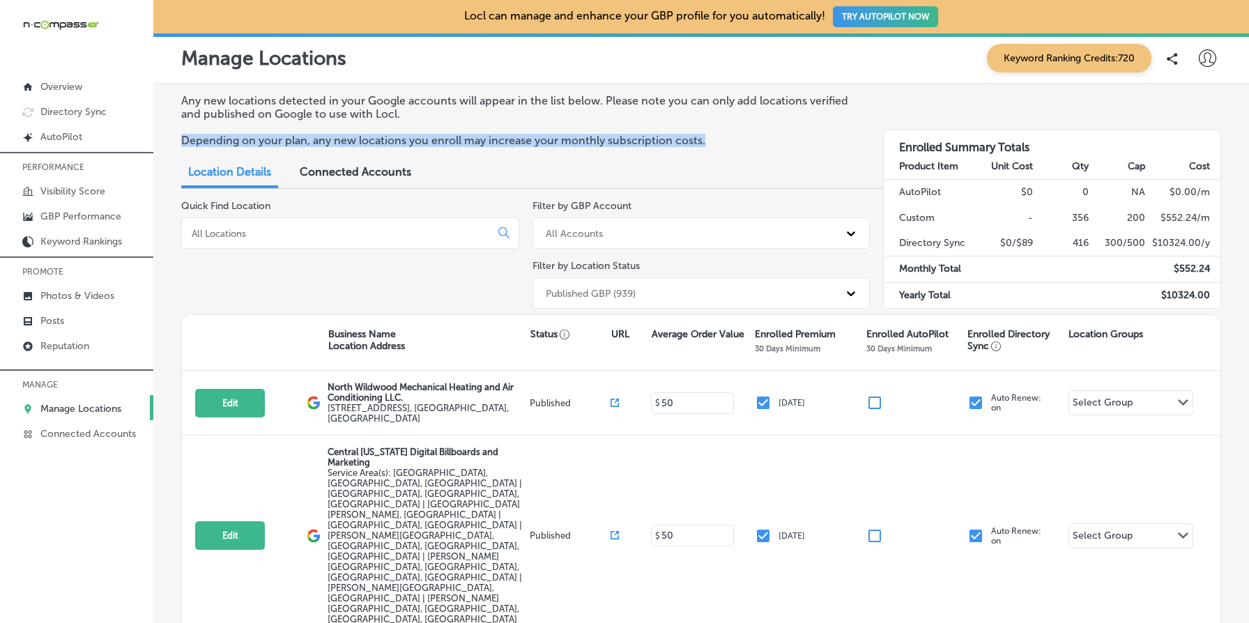
click at [505, 139] on p "Depending on your plan, any new locations you enroll may increase your monthly …" at bounding box center [519, 140] width 676 height 13
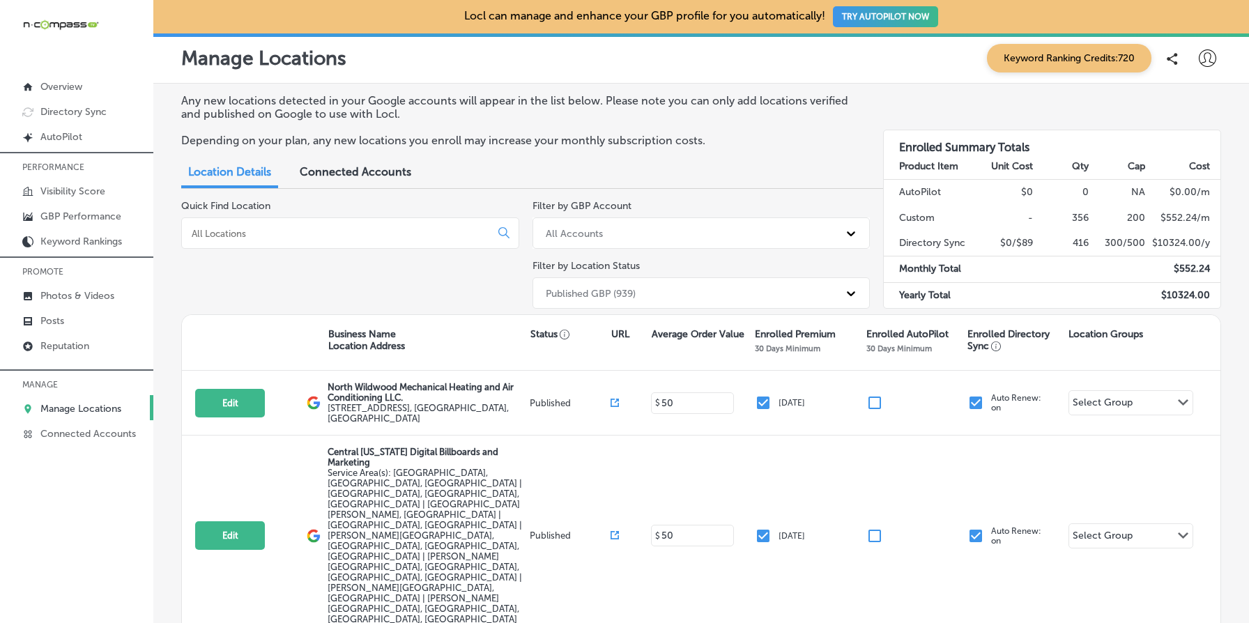
click at [468, 100] on p "Any new locations detected in your Google accounts will appear in the list belo…" at bounding box center [519, 107] width 676 height 26
click at [478, 147] on div "Any new locations detected in your Google accounts will appear in the list belo…" at bounding box center [701, 126] width 1040 height 64
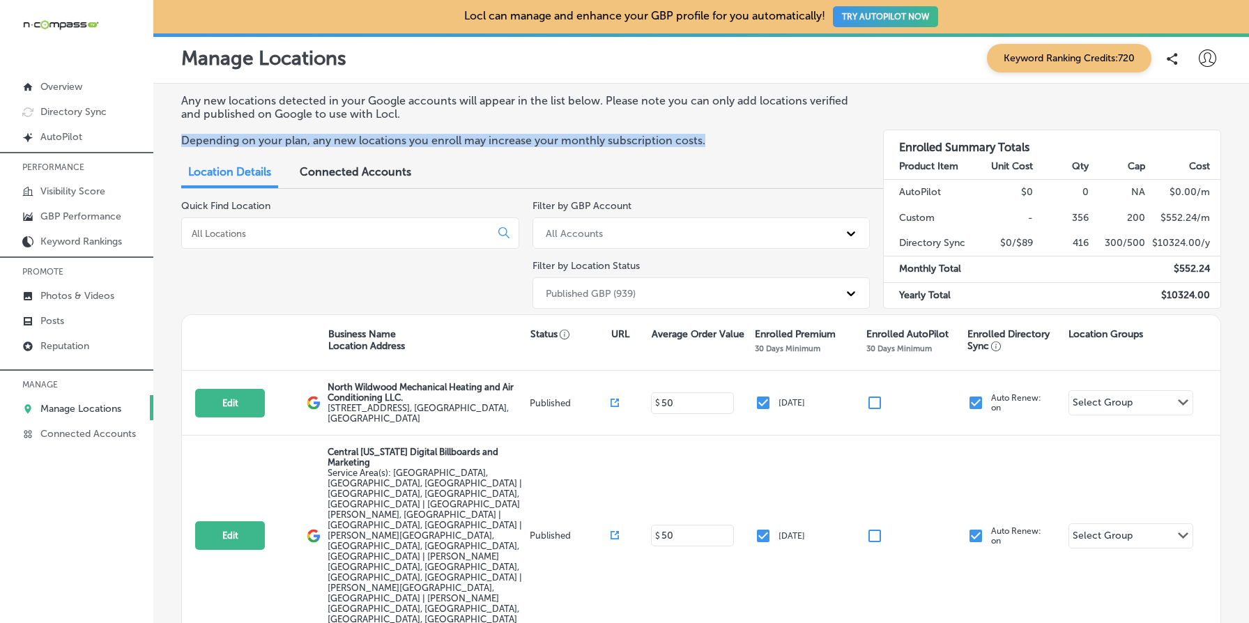
click at [478, 147] on div "Any new locations detected in your Google accounts will appear in the list belo…" at bounding box center [701, 126] width 1040 height 64
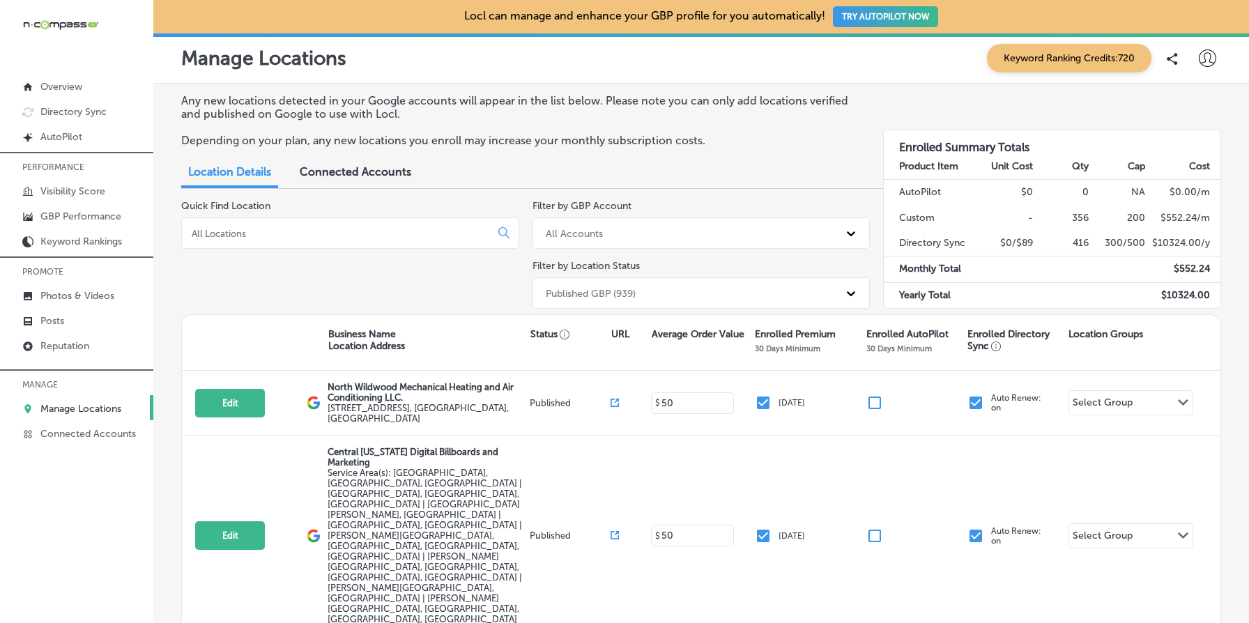
click at [467, 97] on p "Any new locations detected in your Google accounts will appear in the list belo…" at bounding box center [519, 107] width 676 height 26
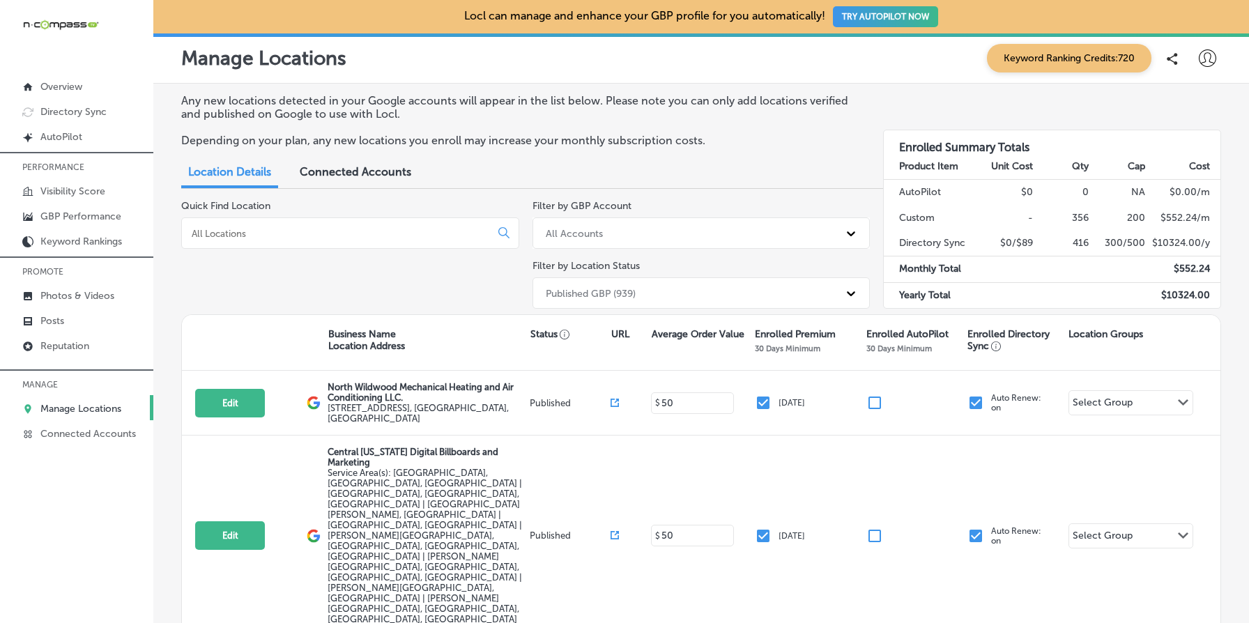
click at [467, 97] on p "Any new locations detected in your Google accounts will appear in the list belo…" at bounding box center [519, 107] width 676 height 26
click at [482, 134] on p "Depending on your plan, any new locations you enroll may increase your monthly …" at bounding box center [519, 140] width 676 height 13
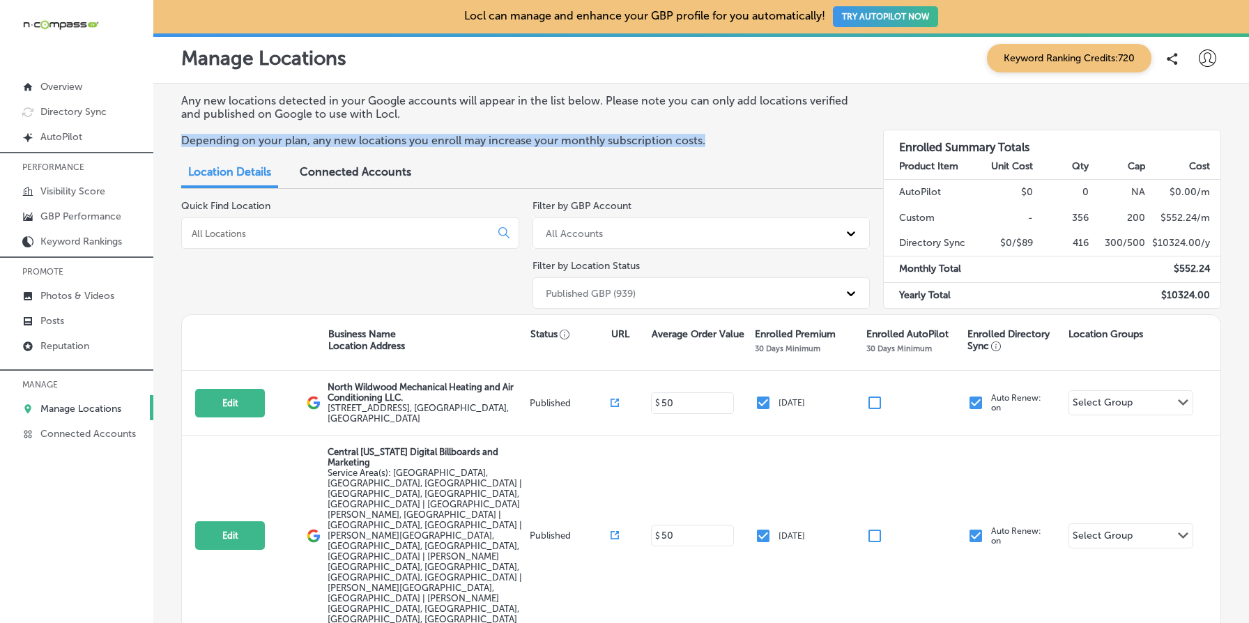
click at [482, 134] on p "Depending on your plan, any new locations you enroll may increase your monthly …" at bounding box center [519, 140] width 676 height 13
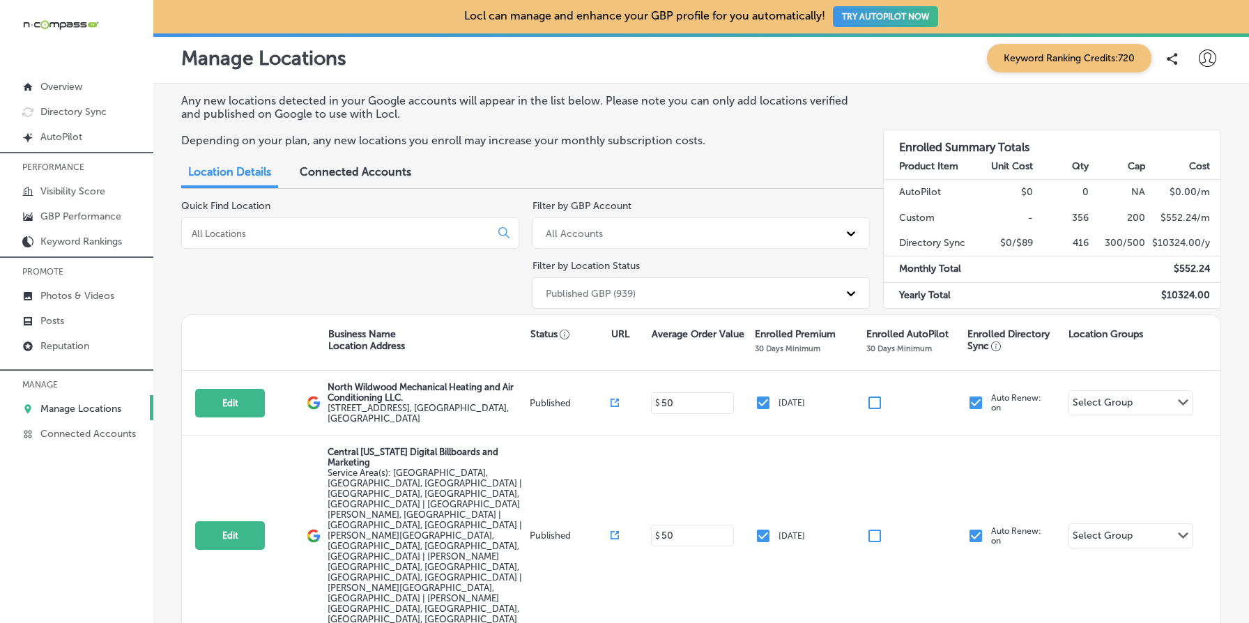
click at [430, 105] on p "Any new locations detected in your Google accounts will appear in the list belo…" at bounding box center [519, 107] width 676 height 26
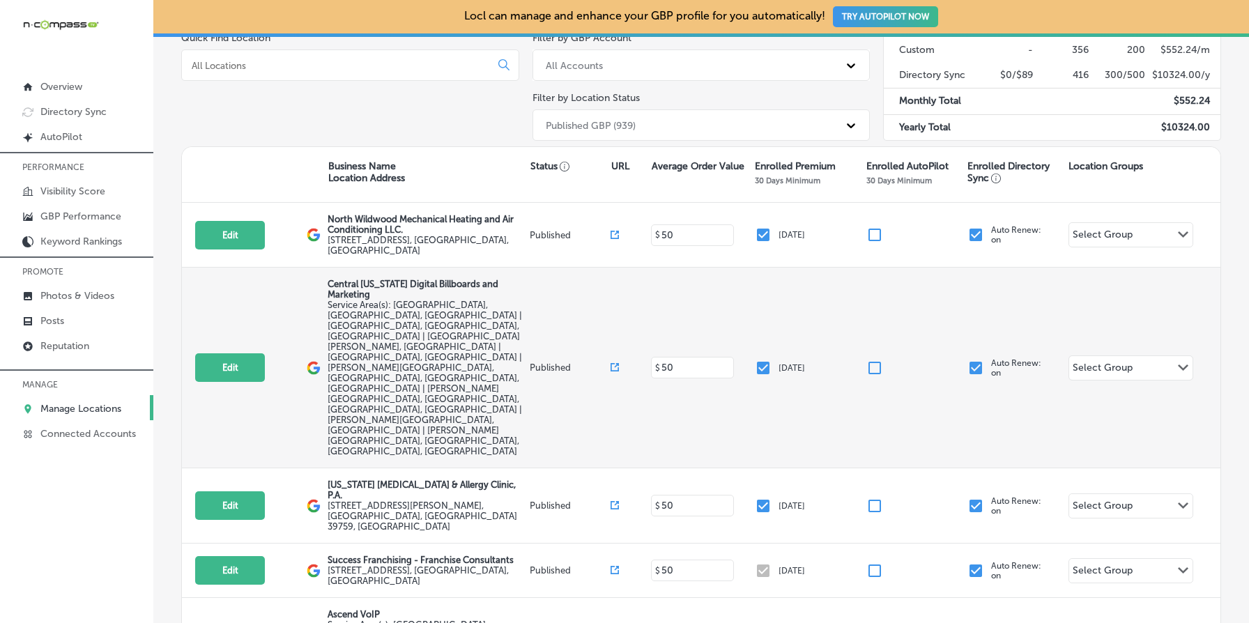
scroll to position [191, 0]
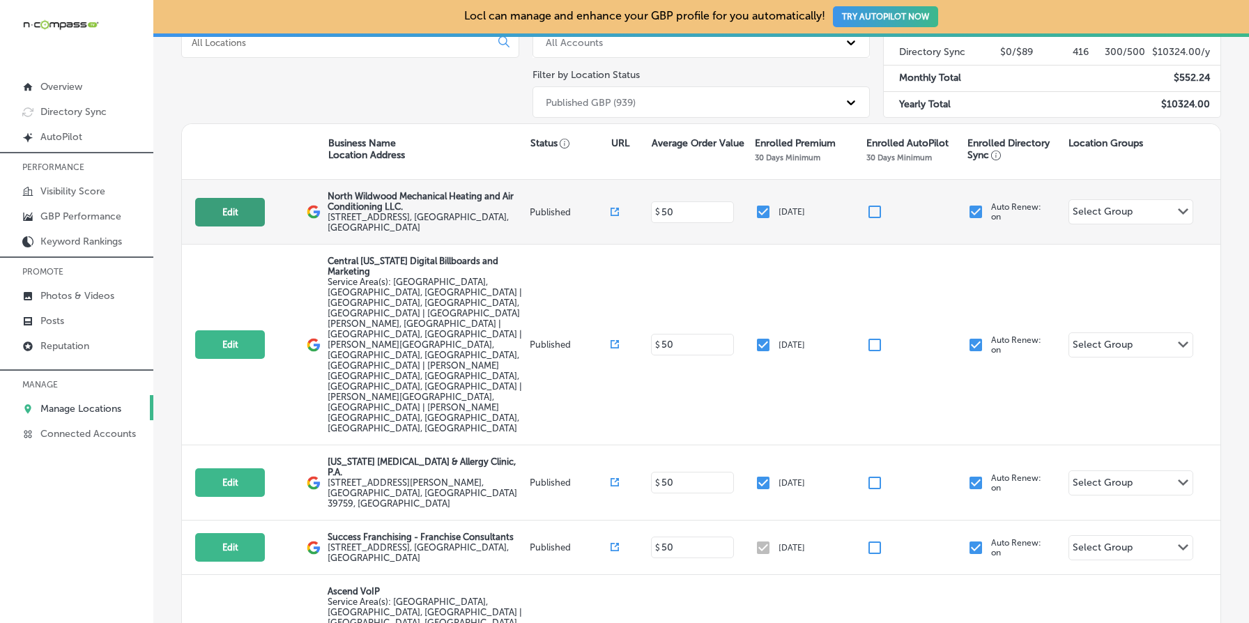
click at [255, 220] on button "Edit" at bounding box center [230, 212] width 70 height 29
select select "US"
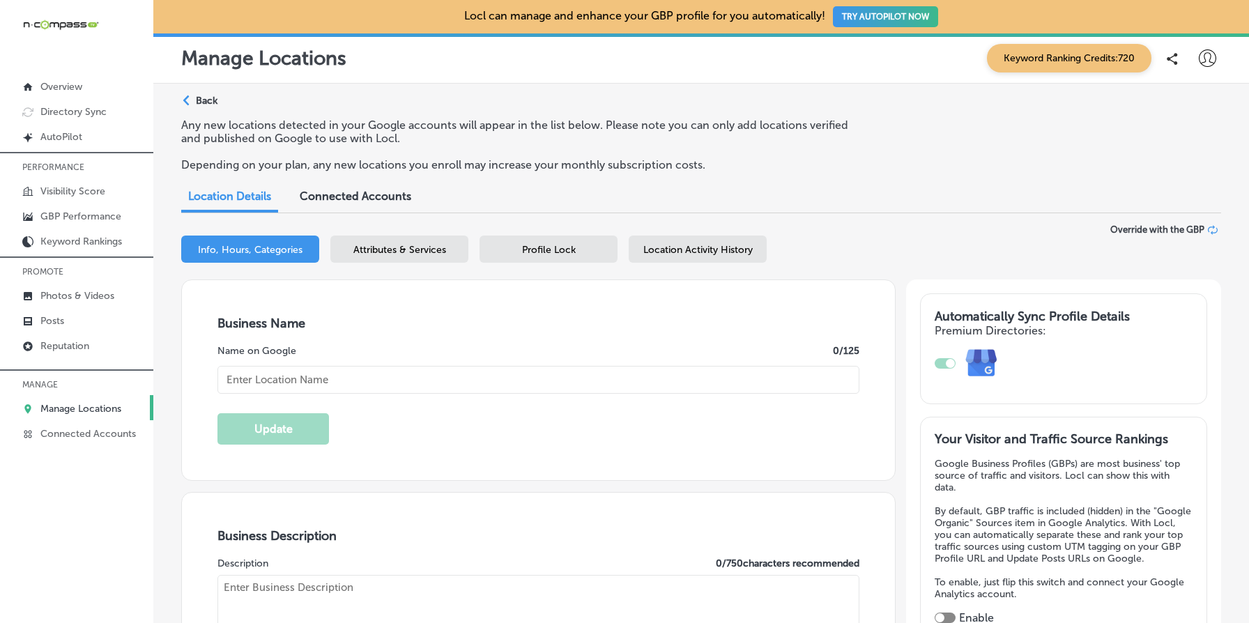
checkbox input "true"
type textarea "North Wildwood Mechanical Heating and Air Conditioning LLC is a family-owned HV…"
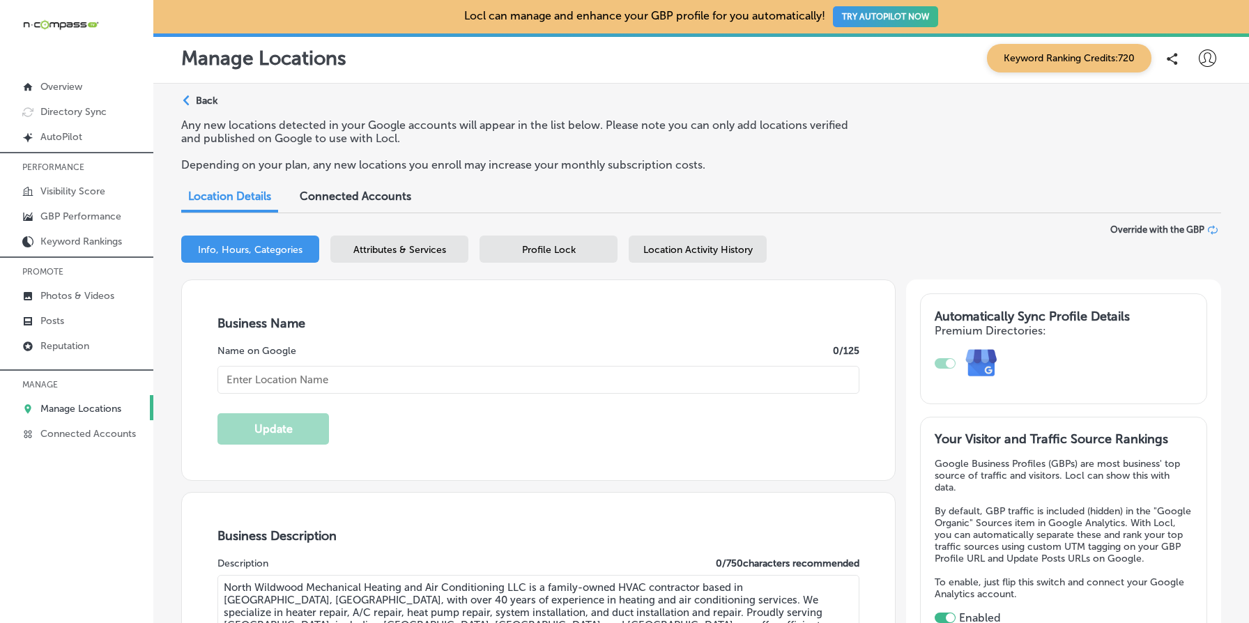
type input "http://www.nwwmechanical.com/"
type input "+1 609 305 4259"
type input "North Wildwood Mechanical Heating and Air Conditioning LLC."
type input "351 Ranger Road"
type input "Unit 3"
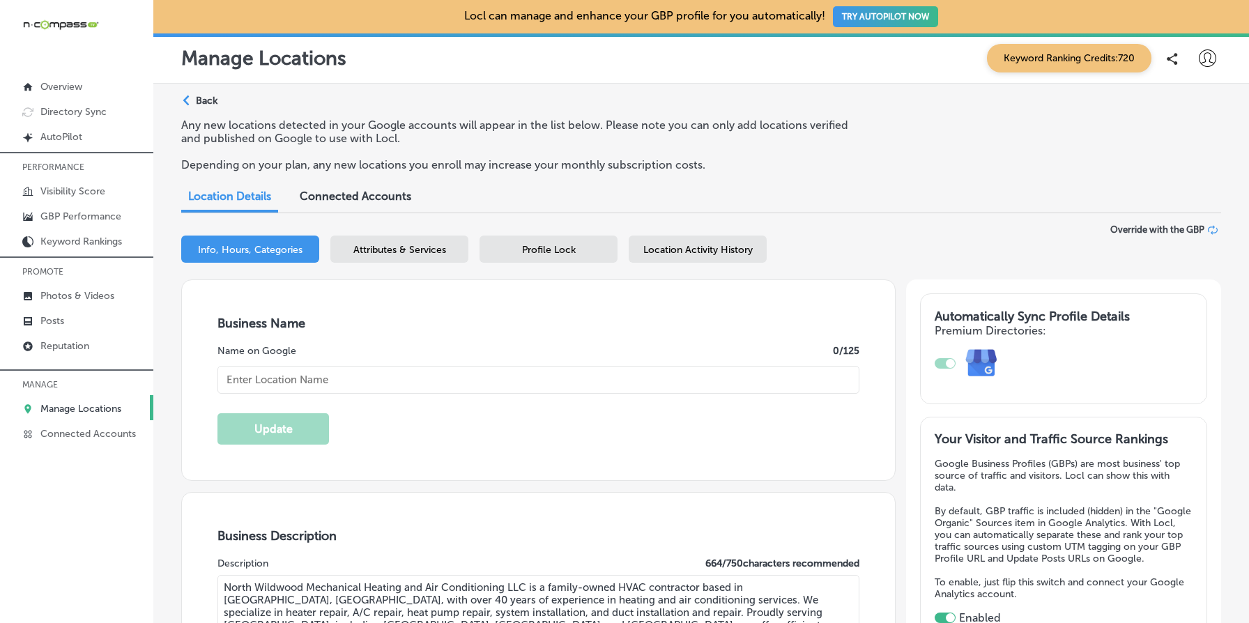
type input "Rio Grande"
type input "08242"
type input "US"
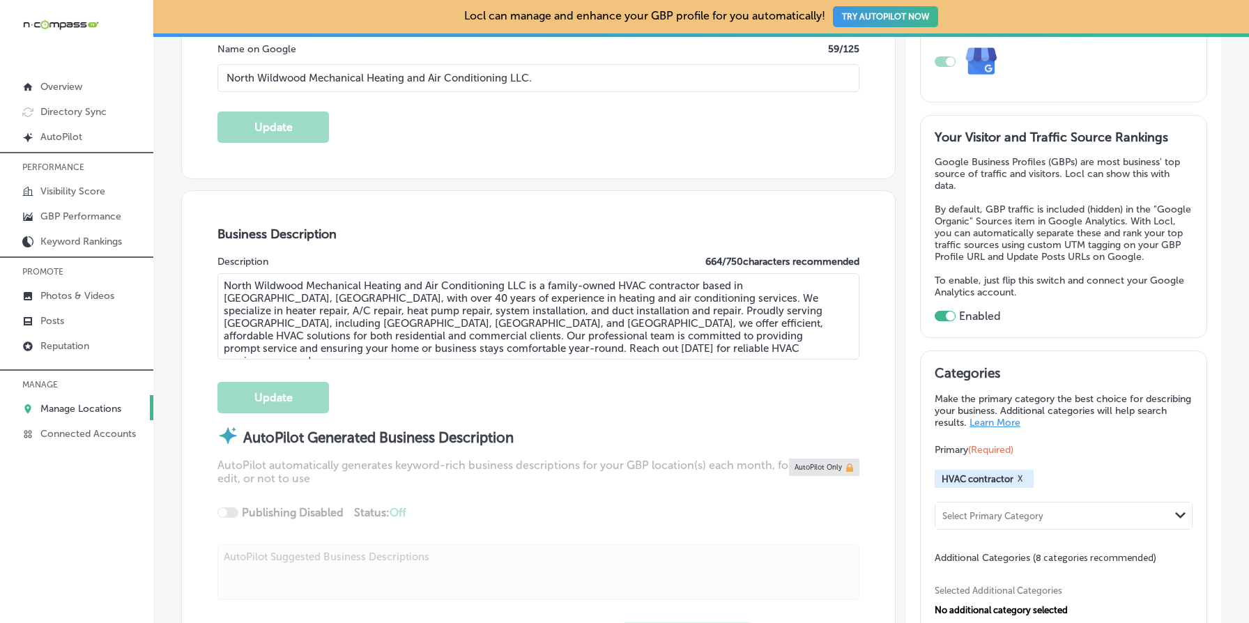
scroll to position [291, 0]
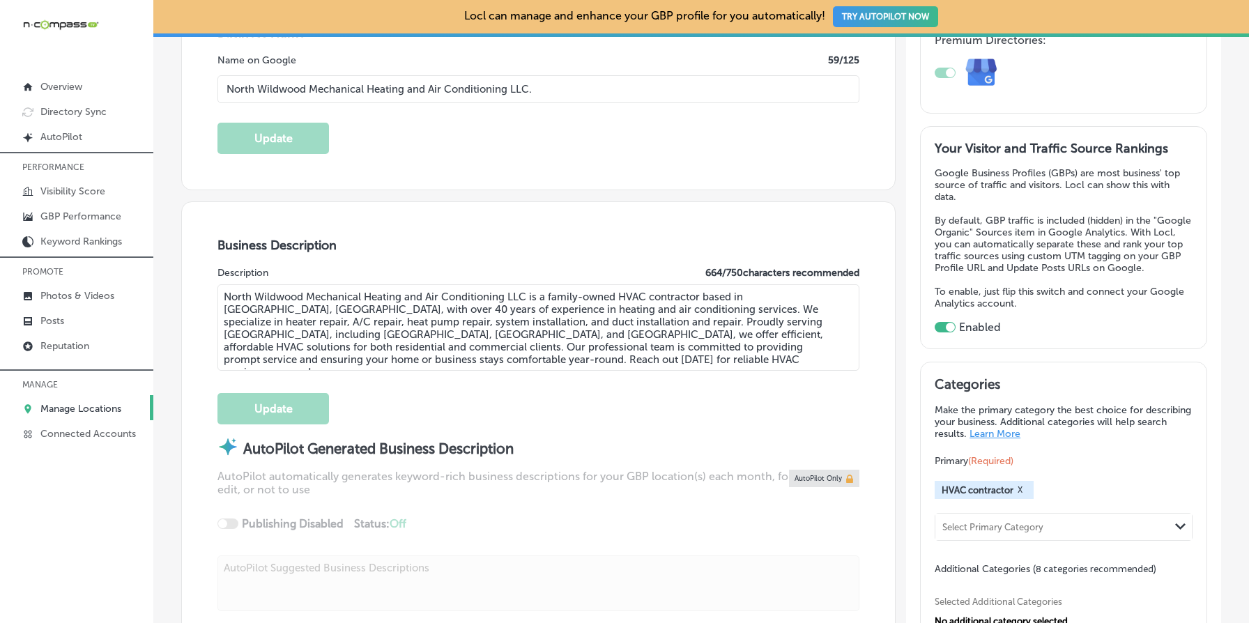
click at [562, 347] on textarea "North Wildwood Mechanical Heating and Air Conditioning LLC is a family-owned HV…" at bounding box center [537, 327] width 641 height 86
click at [558, 116] on div "Business Name Name on Google 59 /125 North Wildwood Mechanical Heating and Air …" at bounding box center [538, 90] width 713 height 200
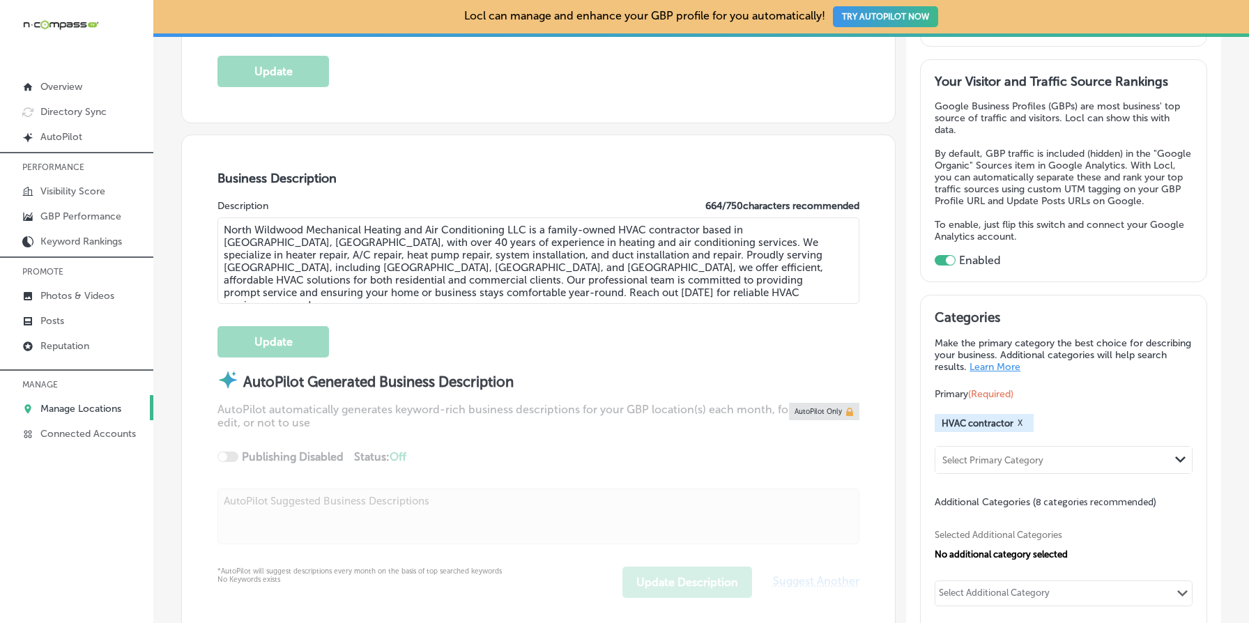
scroll to position [189, 0]
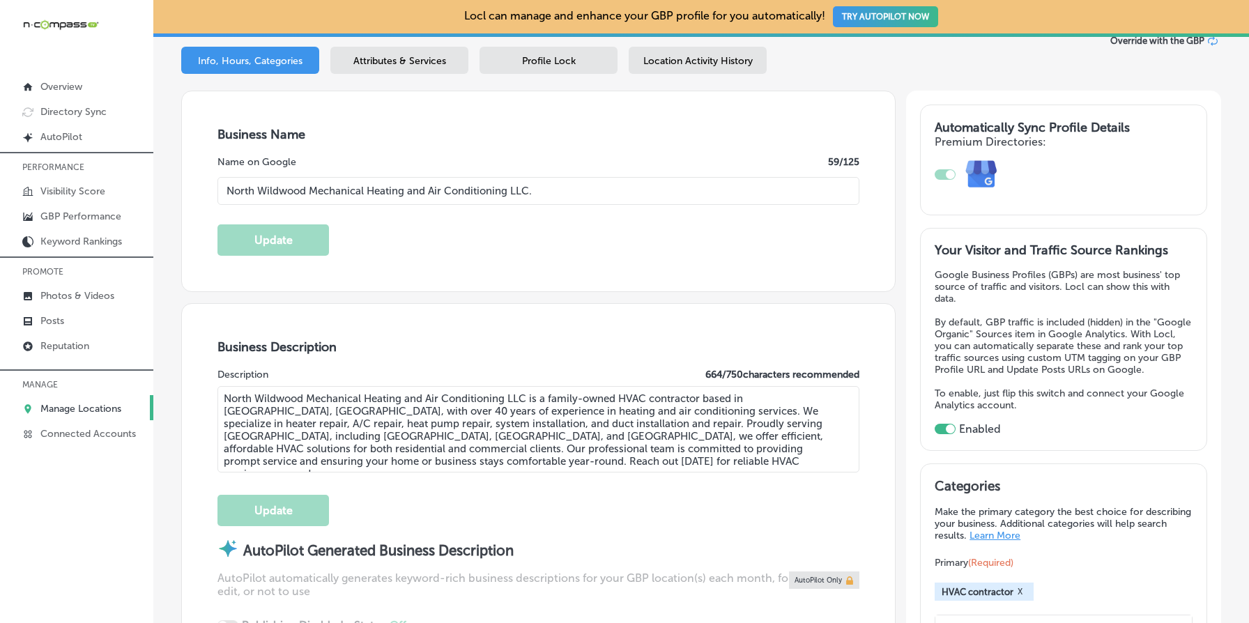
click at [664, 296] on div "Business Name Name on Google 59 /125 North Wildwood Mechanical Heating and Air …" at bounding box center [538, 447] width 714 height 713
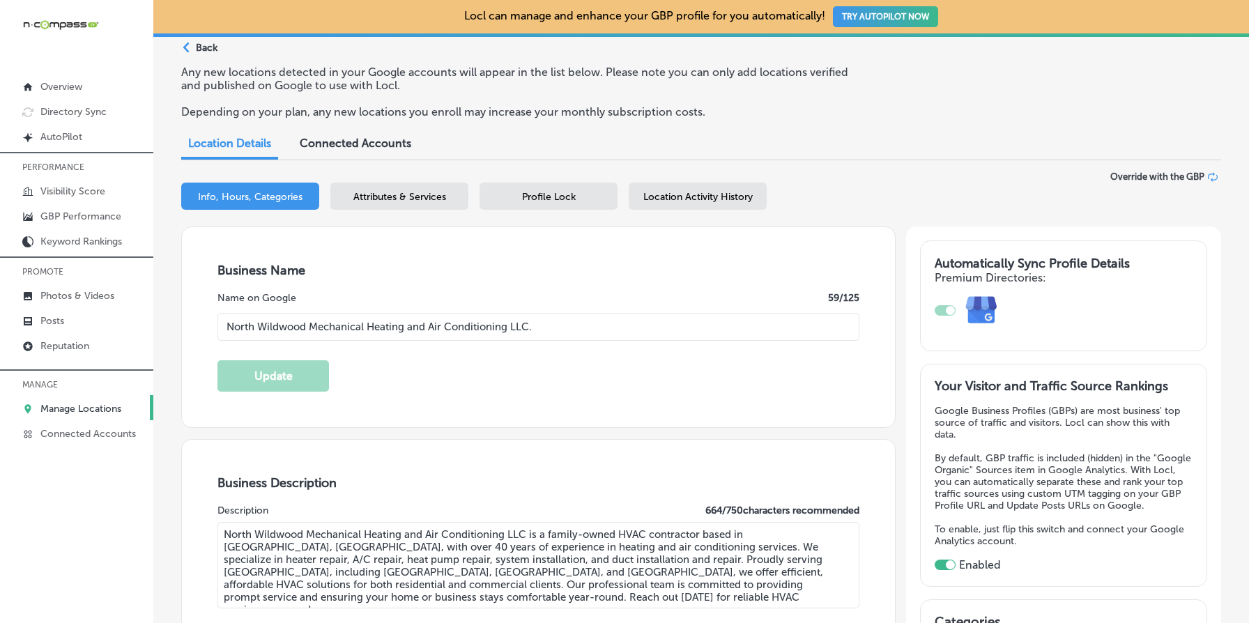
scroll to position [0, 0]
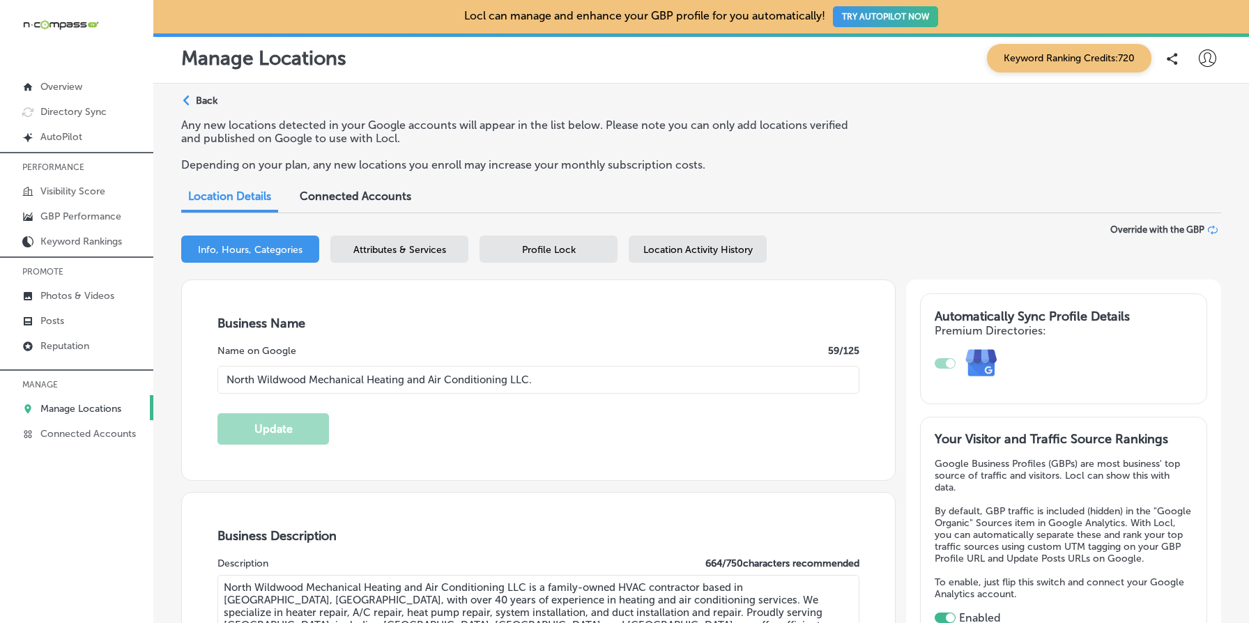
click at [517, 162] on p "Depending on your plan, any new locations you enroll may increase your monthly …" at bounding box center [519, 164] width 676 height 13
click at [560, 169] on p "Depending on your plan, any new locations you enroll may increase your monthly …" at bounding box center [519, 164] width 676 height 13
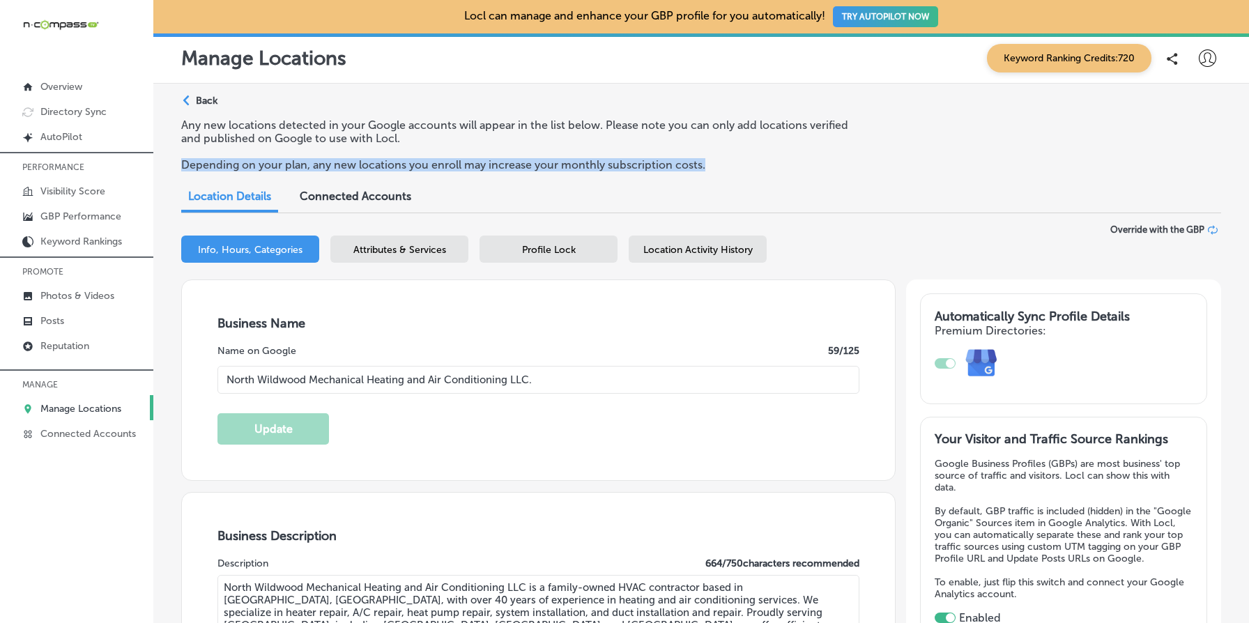
click at [560, 169] on p "Depending on your plan, any new locations you enroll may increase your monthly …" at bounding box center [519, 164] width 676 height 13
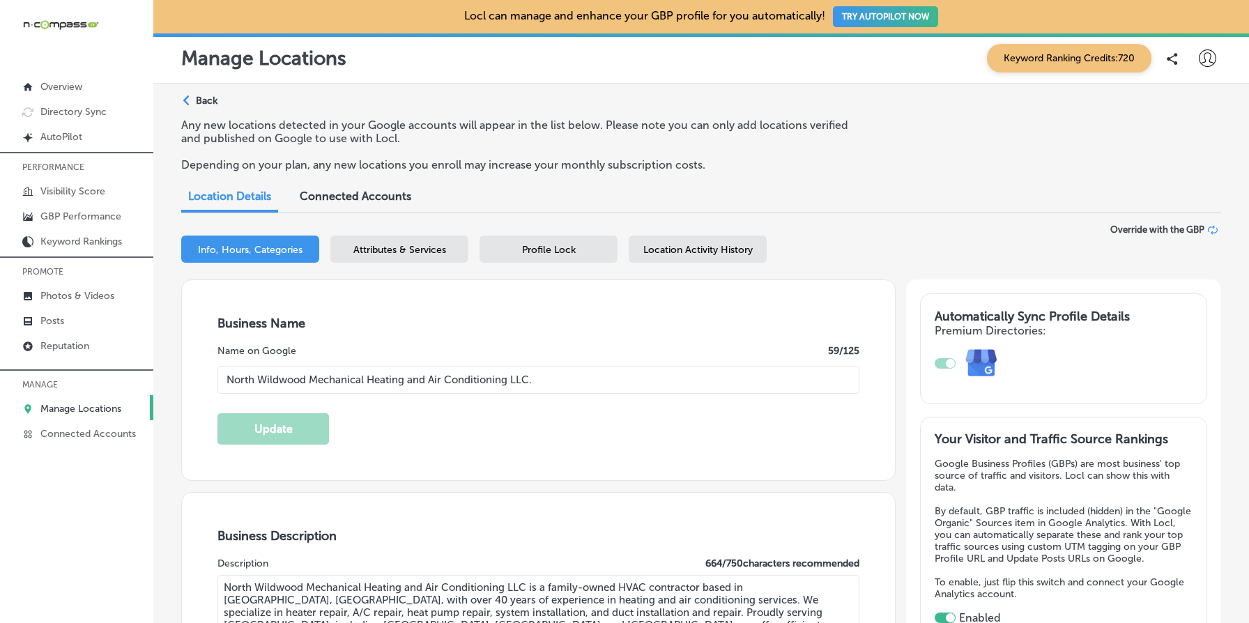
click at [565, 128] on p "Any new locations detected in your Google accounts will appear in the list belo…" at bounding box center [519, 131] width 676 height 26
click at [1048, 123] on div "Any new locations detected in your Google accounts will appear in the list belo…" at bounding box center [701, 150] width 1040 height 64
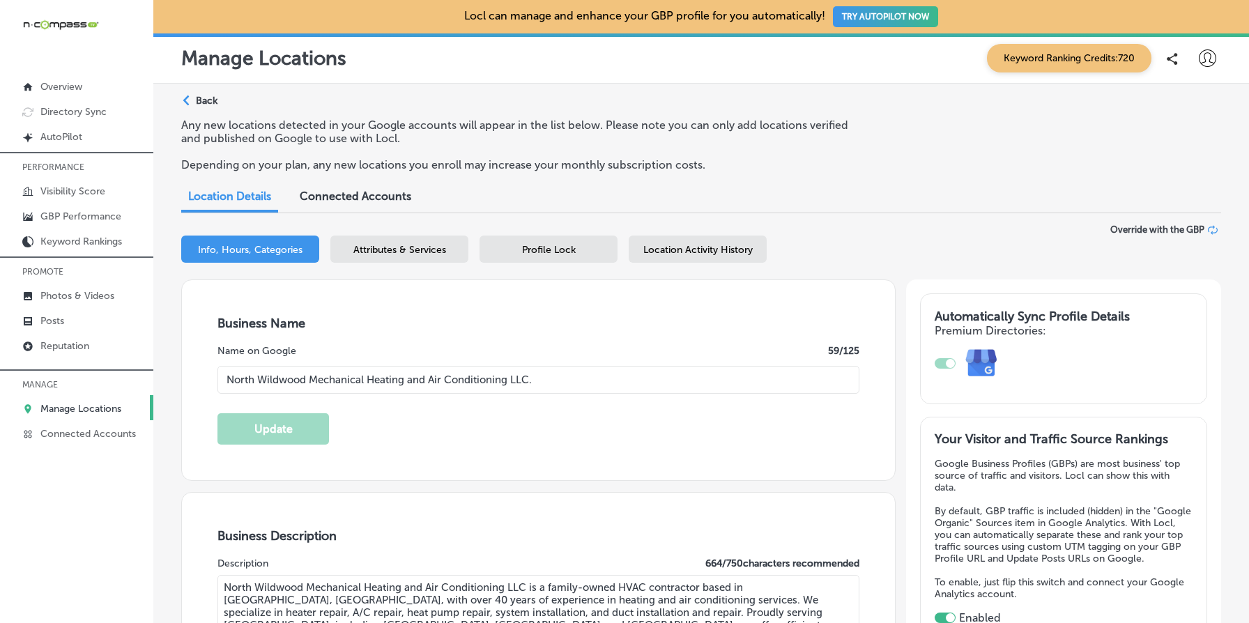
click at [503, 160] on p "Depending on your plan, any new locations you enroll may increase your monthly …" at bounding box center [519, 164] width 676 height 13
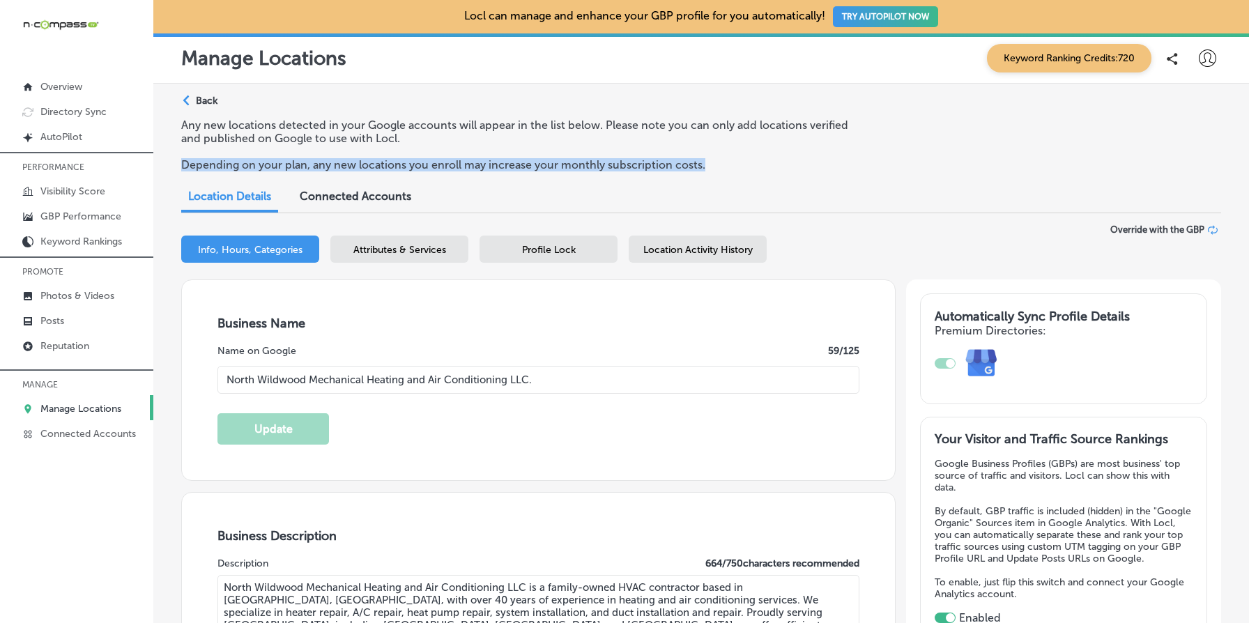
click at [503, 160] on p "Depending on your plan, any new locations you enroll may increase your monthly …" at bounding box center [519, 164] width 676 height 13
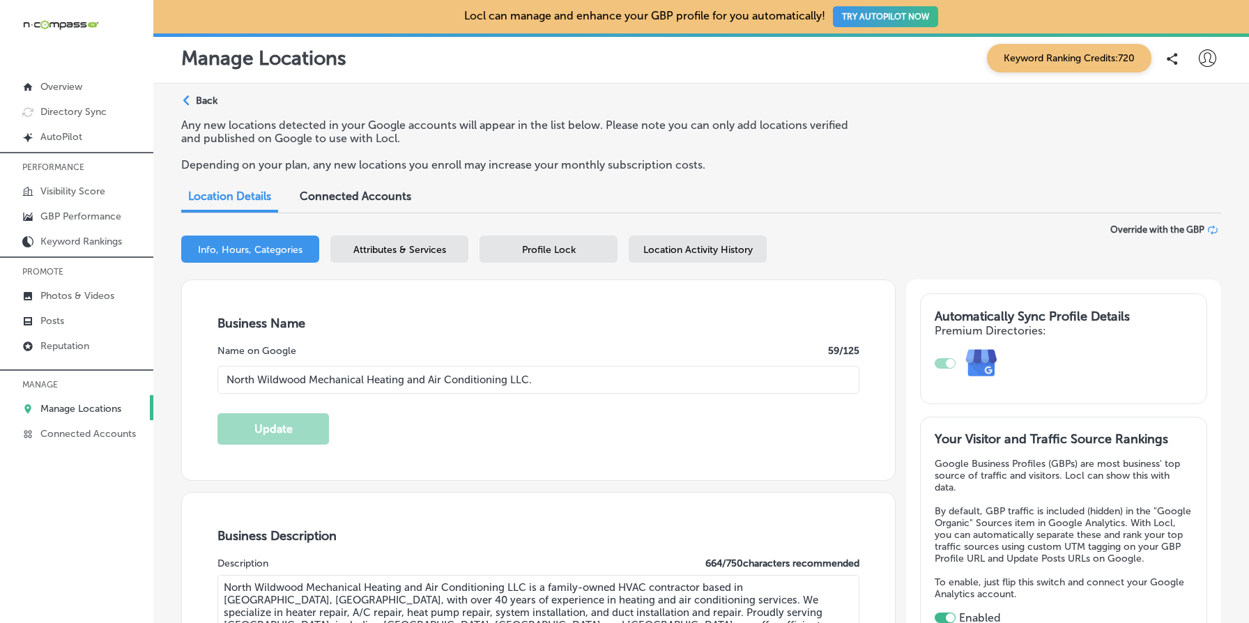
click at [503, 160] on p "Depending on your plan, any new locations you enroll may increase your monthly …" at bounding box center [519, 164] width 676 height 13
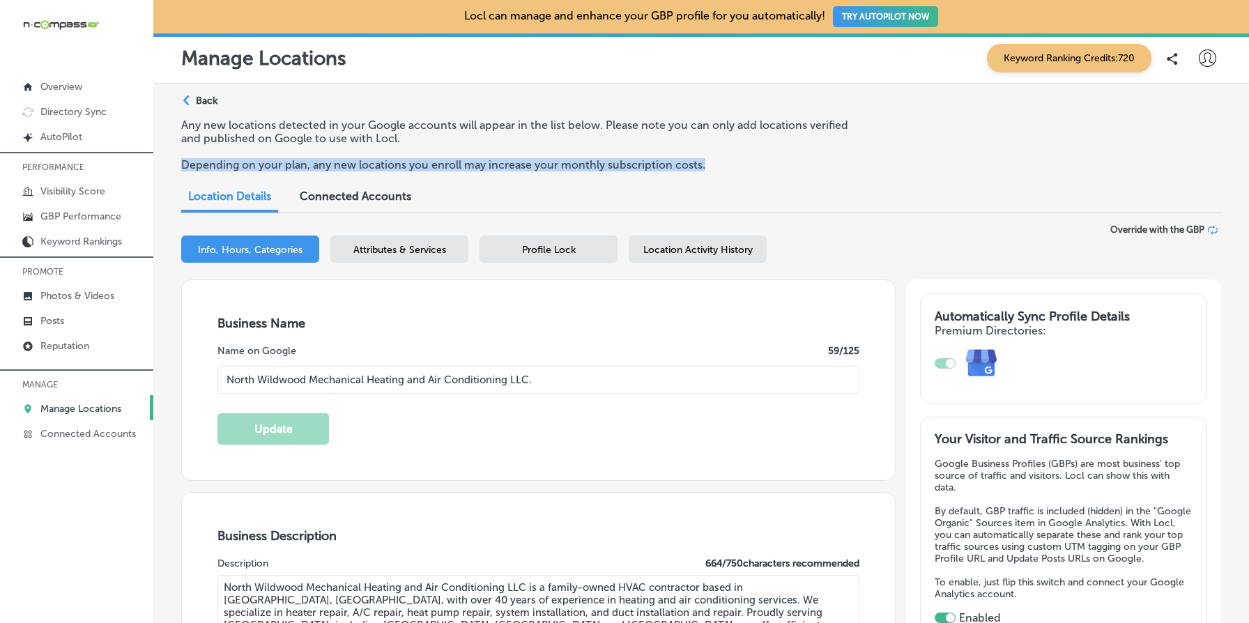
click at [503, 160] on p "Depending on your plan, any new locations you enroll may increase your monthly …" at bounding box center [519, 164] width 676 height 13
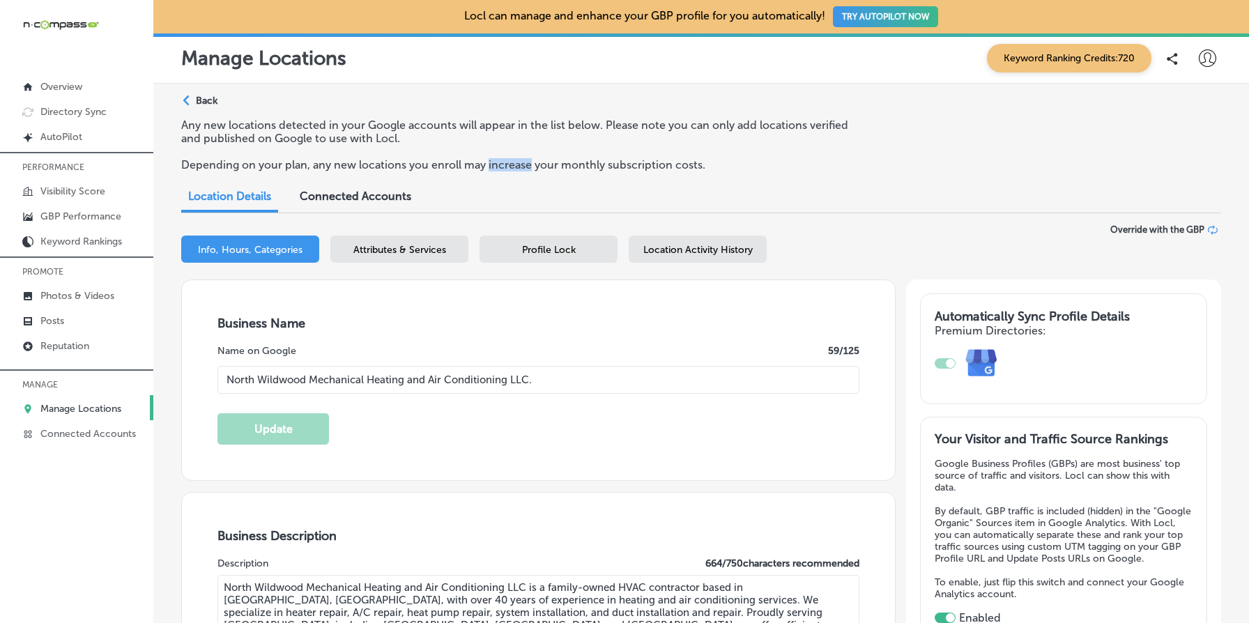
click at [503, 160] on p "Depending on your plan, any new locations you enroll may increase your monthly …" at bounding box center [519, 164] width 676 height 13
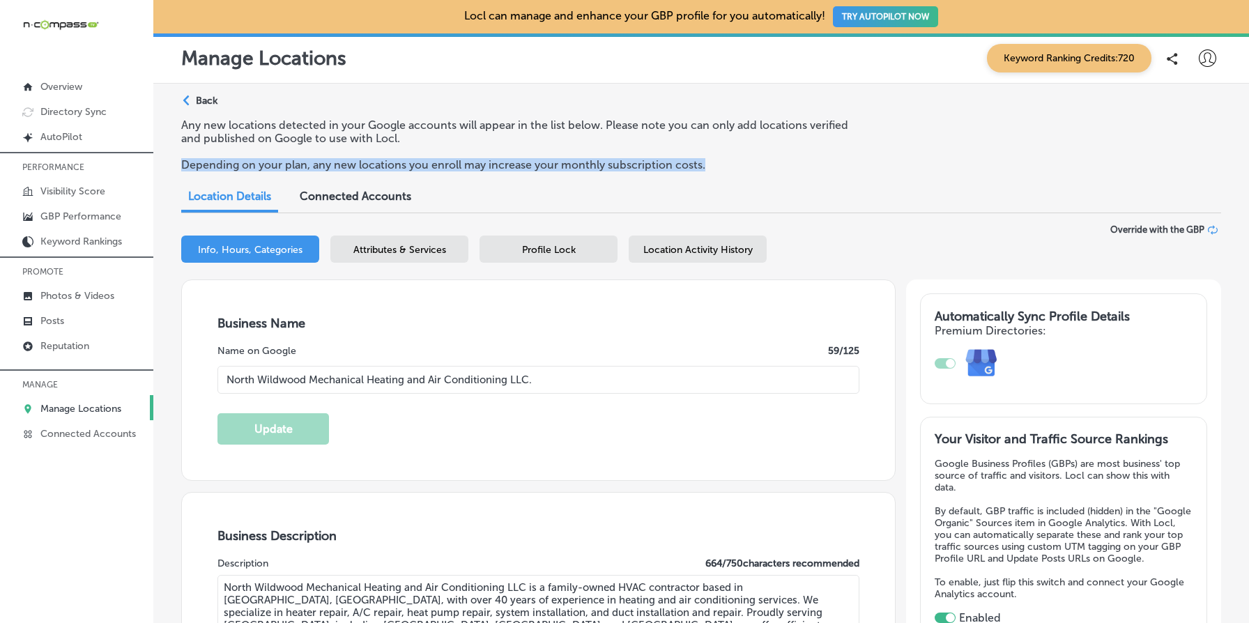
click at [503, 160] on p "Depending on your plan, any new locations you enroll may increase your monthly …" at bounding box center [519, 164] width 676 height 13
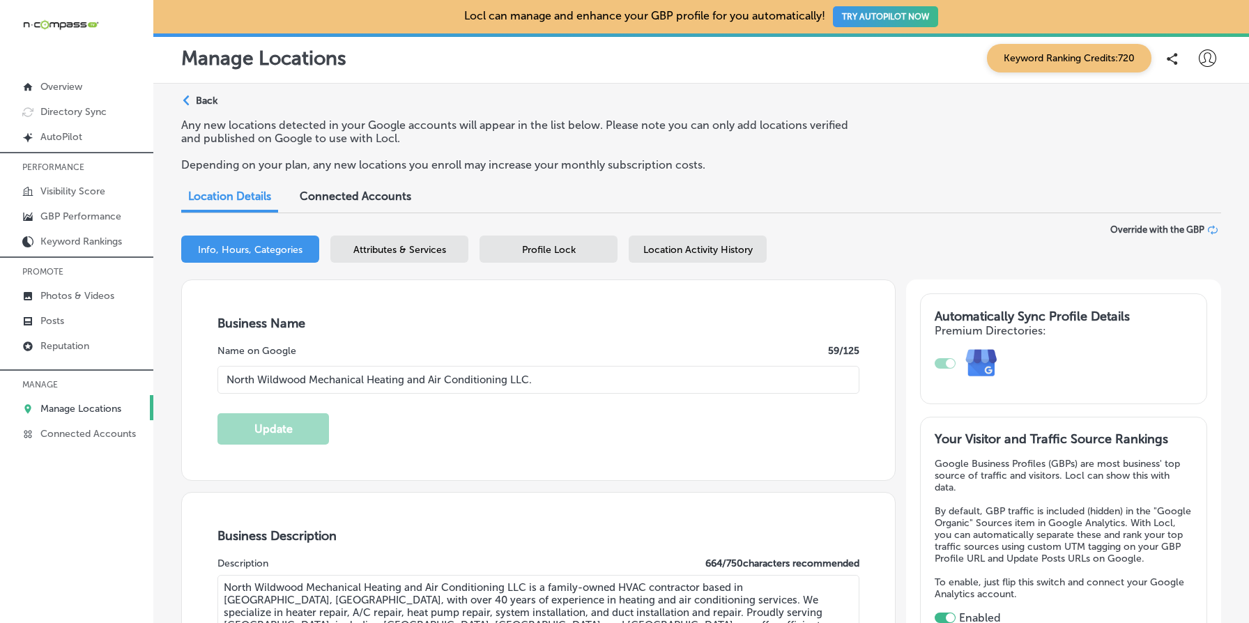
click at [529, 438] on div "Business Name Name on Google 59 /125 North Wildwood Mechanical Heating and Air …" at bounding box center [538, 380] width 713 height 200
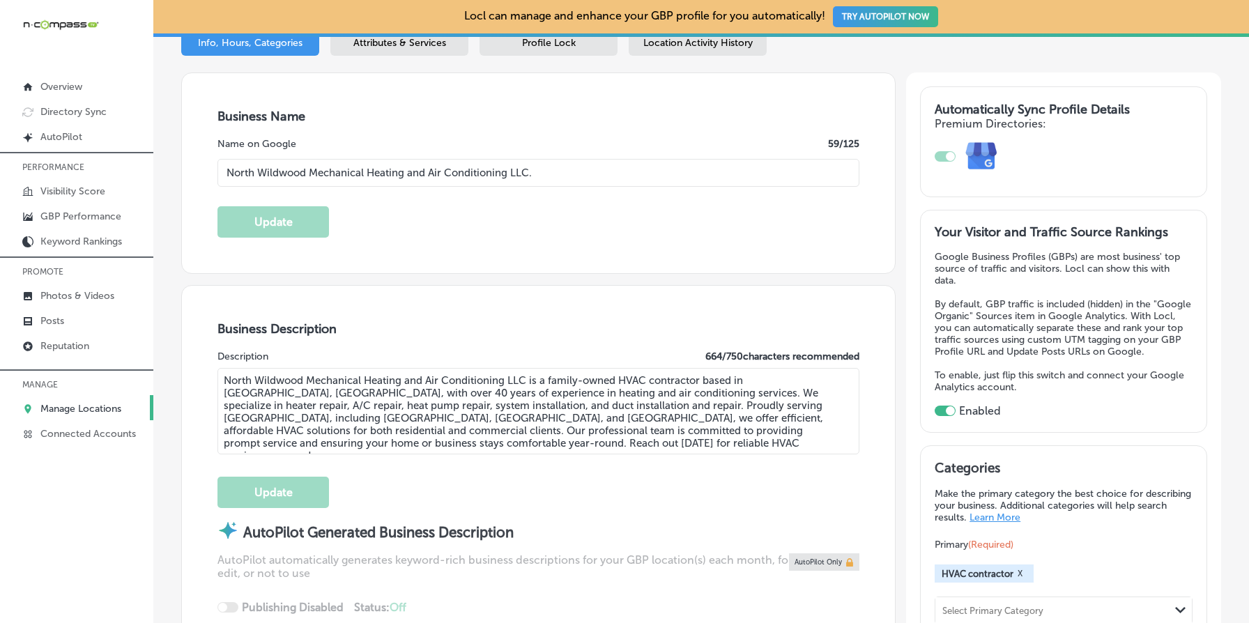
scroll to position [197, 0]
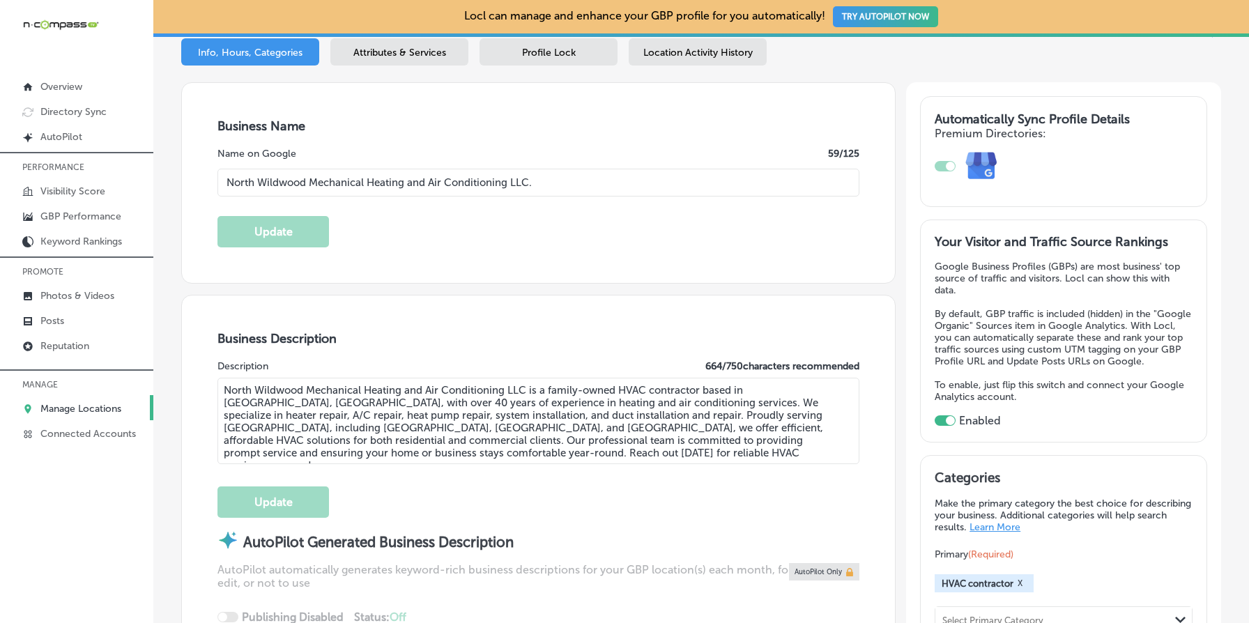
click at [444, 229] on div "Business Name Name on Google 59 /125 North Wildwood Mechanical Heating and Air …" at bounding box center [538, 183] width 713 height 200
click at [597, 139] on div "Business Name Name on Google 59 /125 North Wildwood Mechanical Heating and Air …" at bounding box center [538, 183] width 713 height 200
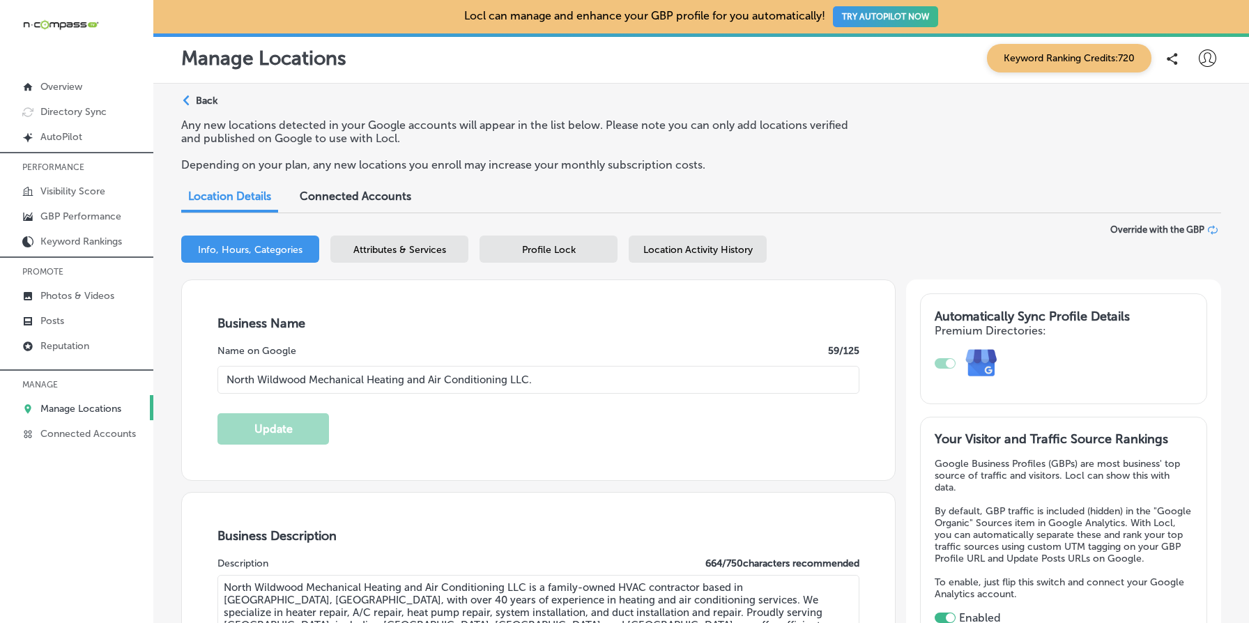
click at [525, 121] on p "Any new locations detected in your Google accounts will appear in the list belo…" at bounding box center [519, 131] width 676 height 26
